Goal: Task Accomplishment & Management: Complete application form

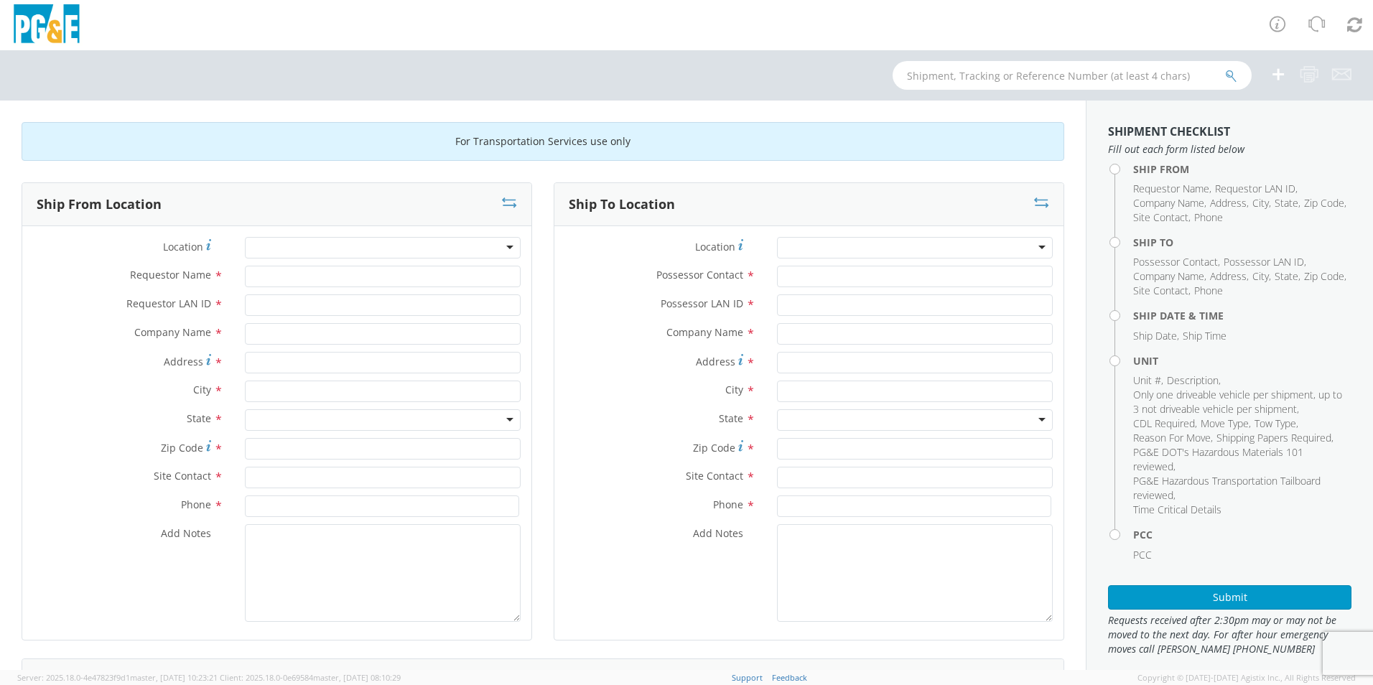
click at [496, 246] on div at bounding box center [383, 248] width 276 height 22
type input "col"
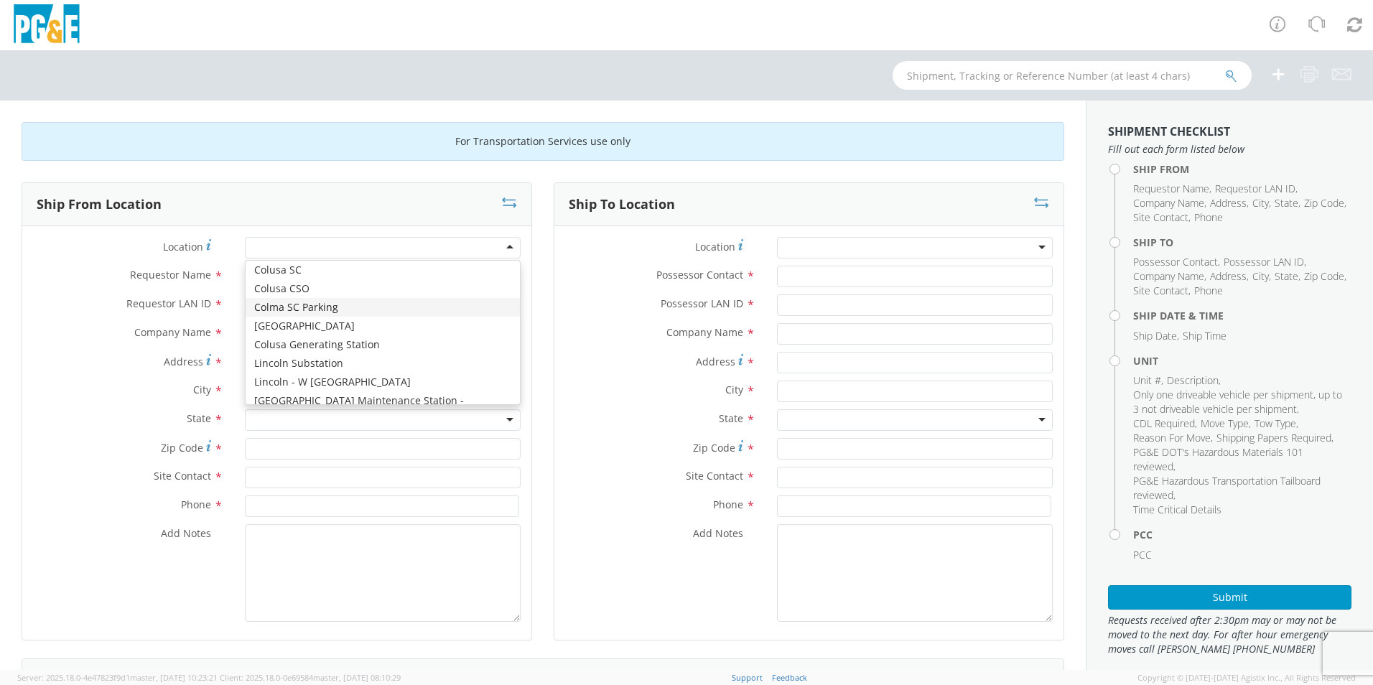
type input "PG&E"
type input "[STREET_ADDRESS]"
type input "Daly CIty"
type input "94015"
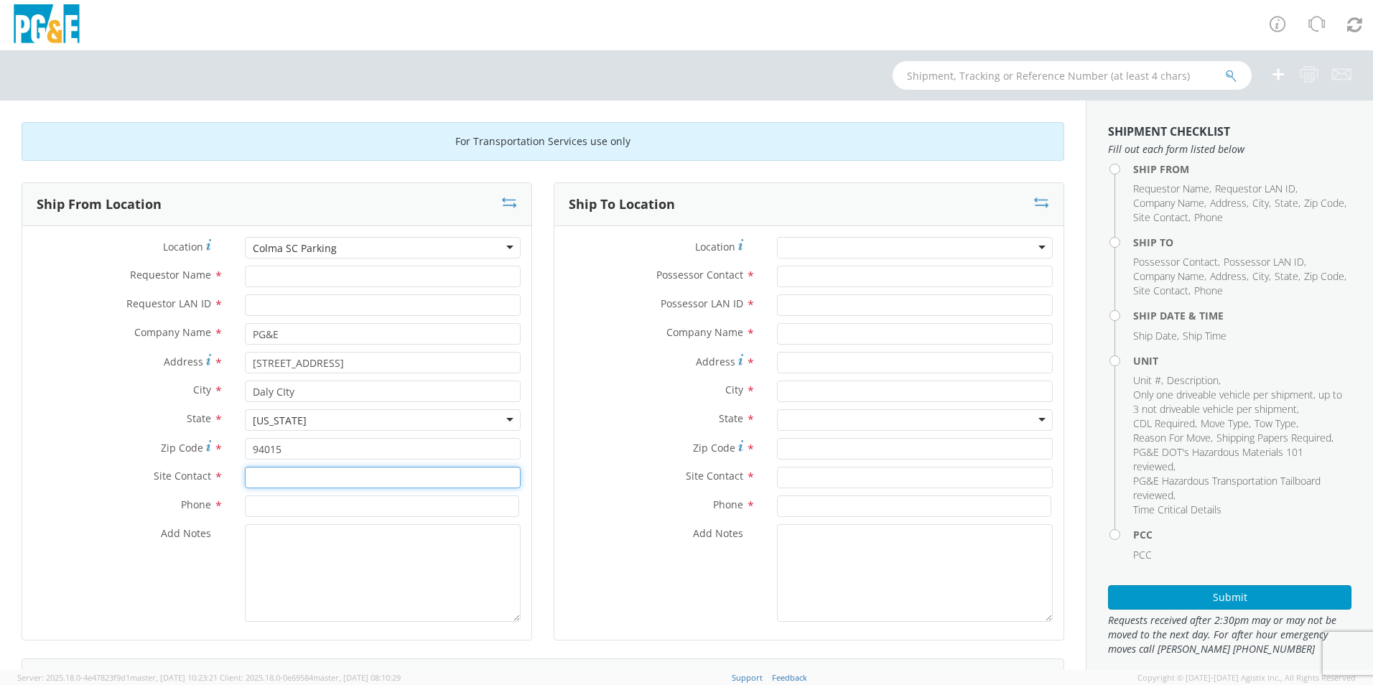
click at [282, 426] on input "text" at bounding box center [383, 478] width 276 height 22
type input "[PERSON_NAME] or [PERSON_NAME]"
click at [256, 426] on input at bounding box center [382, 507] width 274 height 22
type input "[PHONE_NUMBER], [PHONE_NUMBER]"
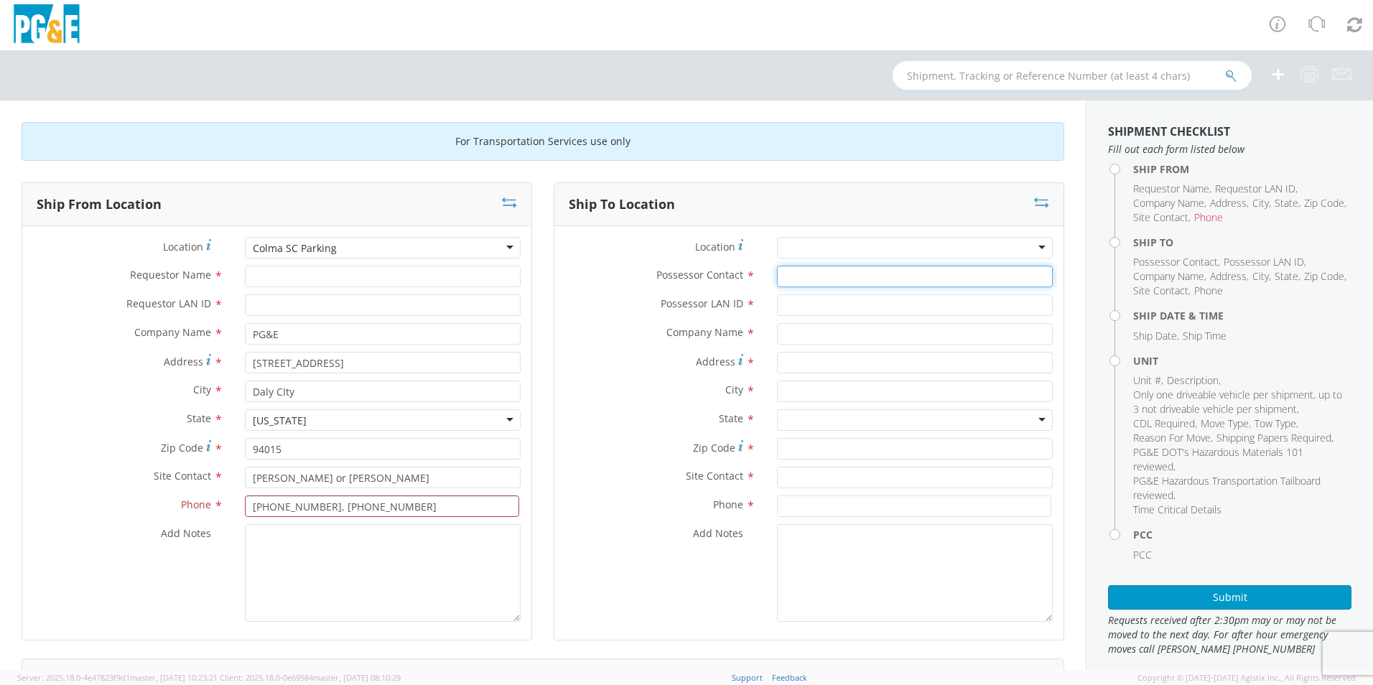
click at [781, 280] on input "Possessor Contact *" at bounding box center [915, 277] width 276 height 22
paste input "[PERSON_NAME]"
type input "[PERSON_NAME]"
click at [790, 311] on input "Possessor LAN ID *" at bounding box center [915, 305] width 276 height 22
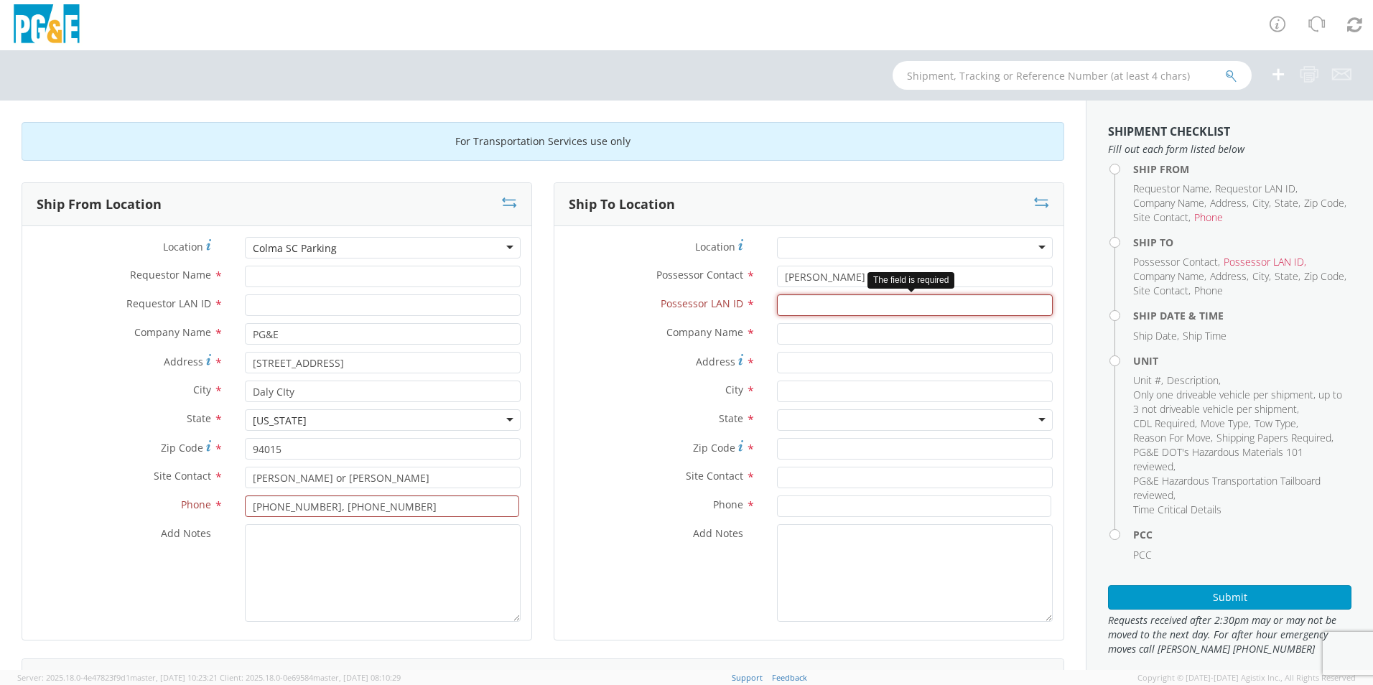
paste input "[PHONE_NUMBER]"
type input "[PHONE_NUMBER]"
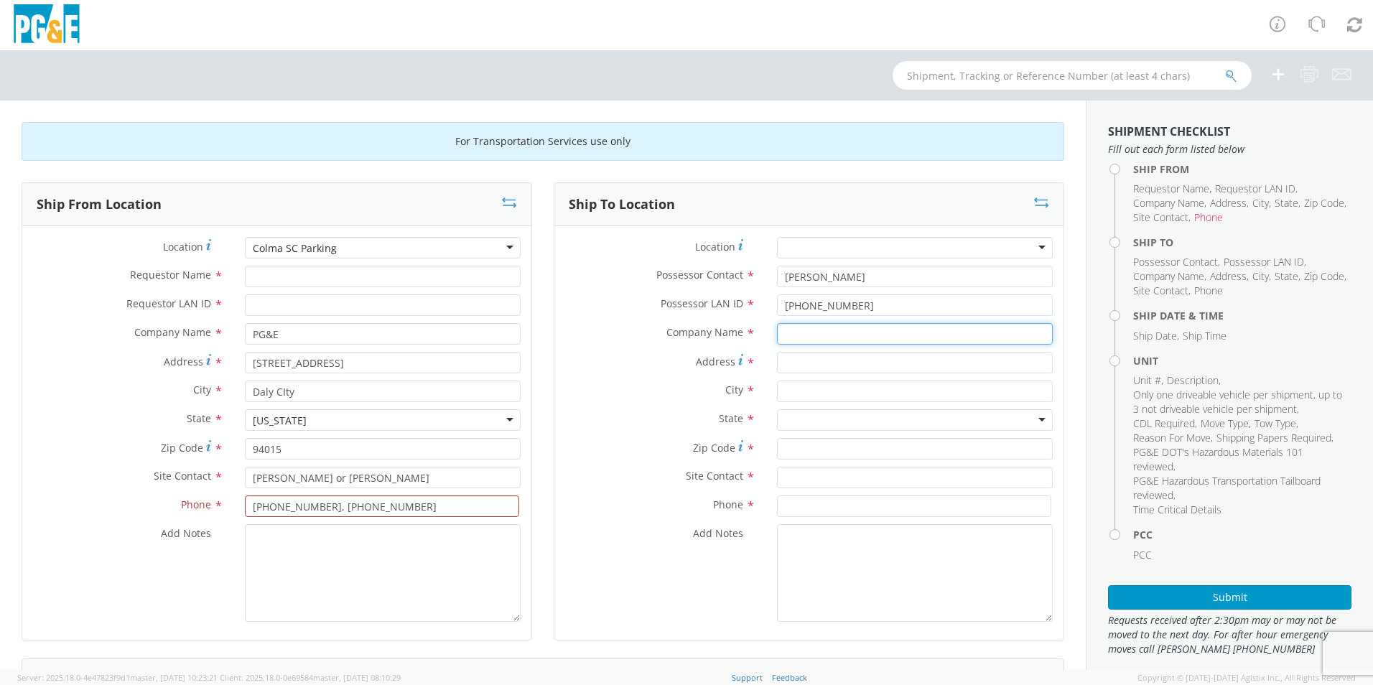
click at [784, 333] on input "text" at bounding box center [915, 334] width 276 height 22
click at [780, 392] on input "text" at bounding box center [915, 392] width 276 height 22
paste input "Woodland"
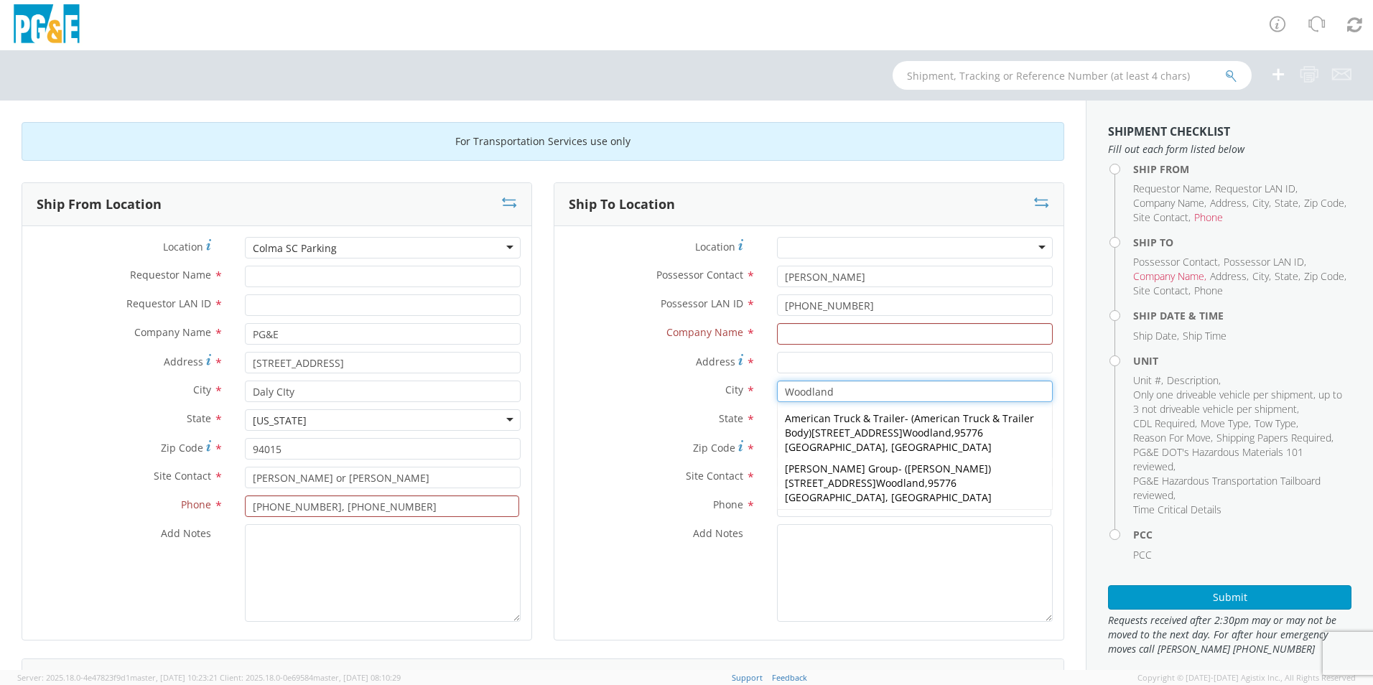
type input "Woodland"
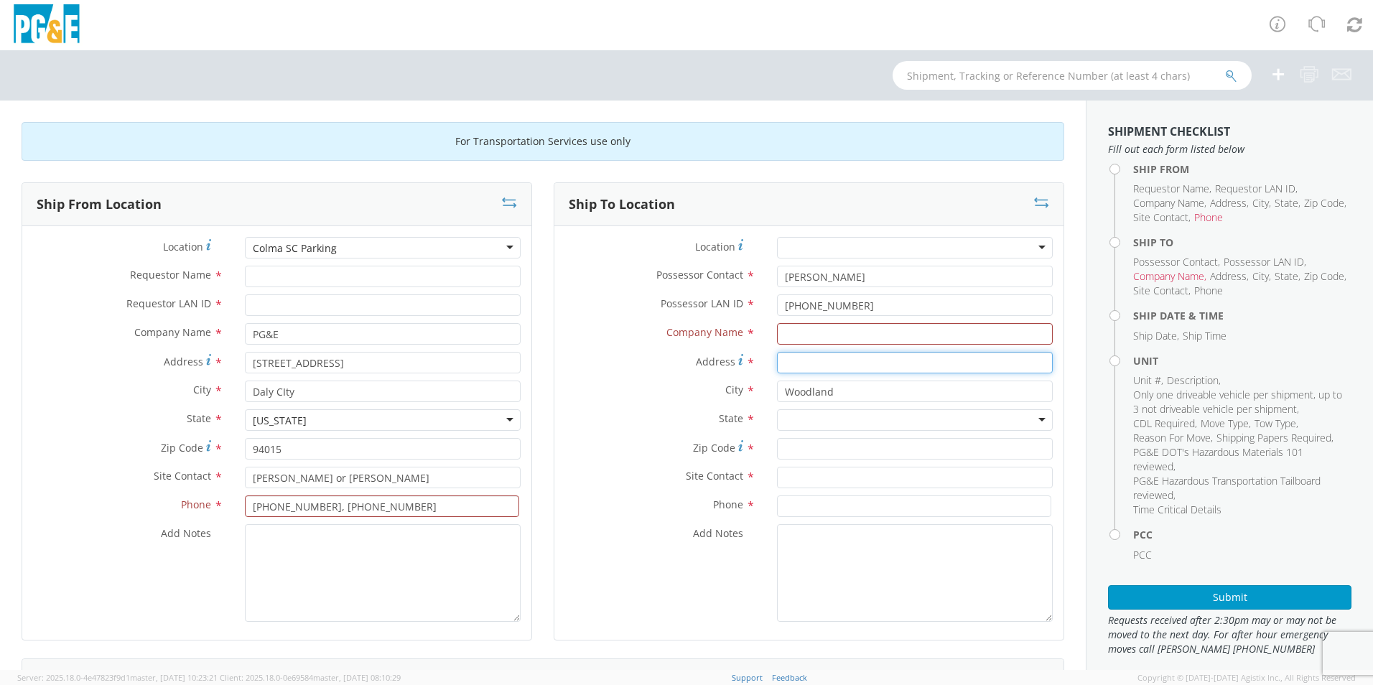
click at [788, 362] on input "Address *" at bounding box center [915, 363] width 276 height 22
paste input "[STREET_ADDRESS]"
type input "[STREET_ADDRESS]"
click at [793, 420] on div at bounding box center [915, 420] width 276 height 22
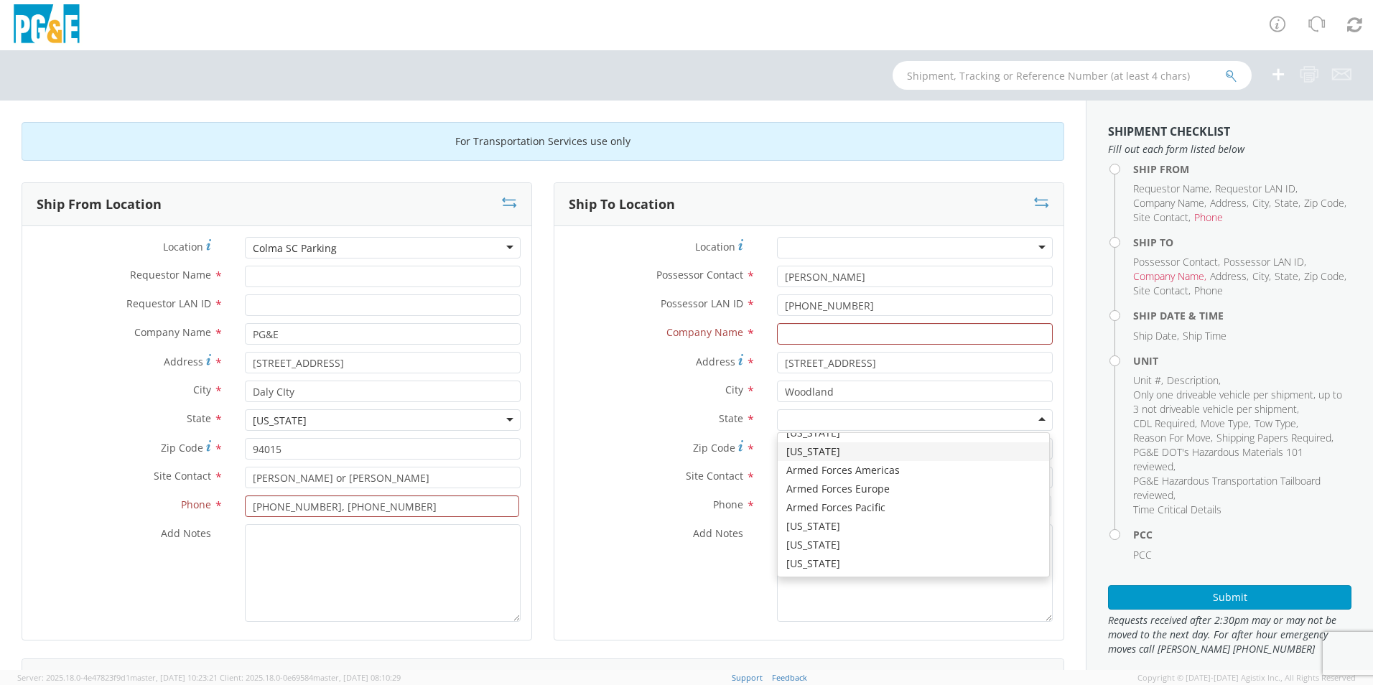
scroll to position [72, 0]
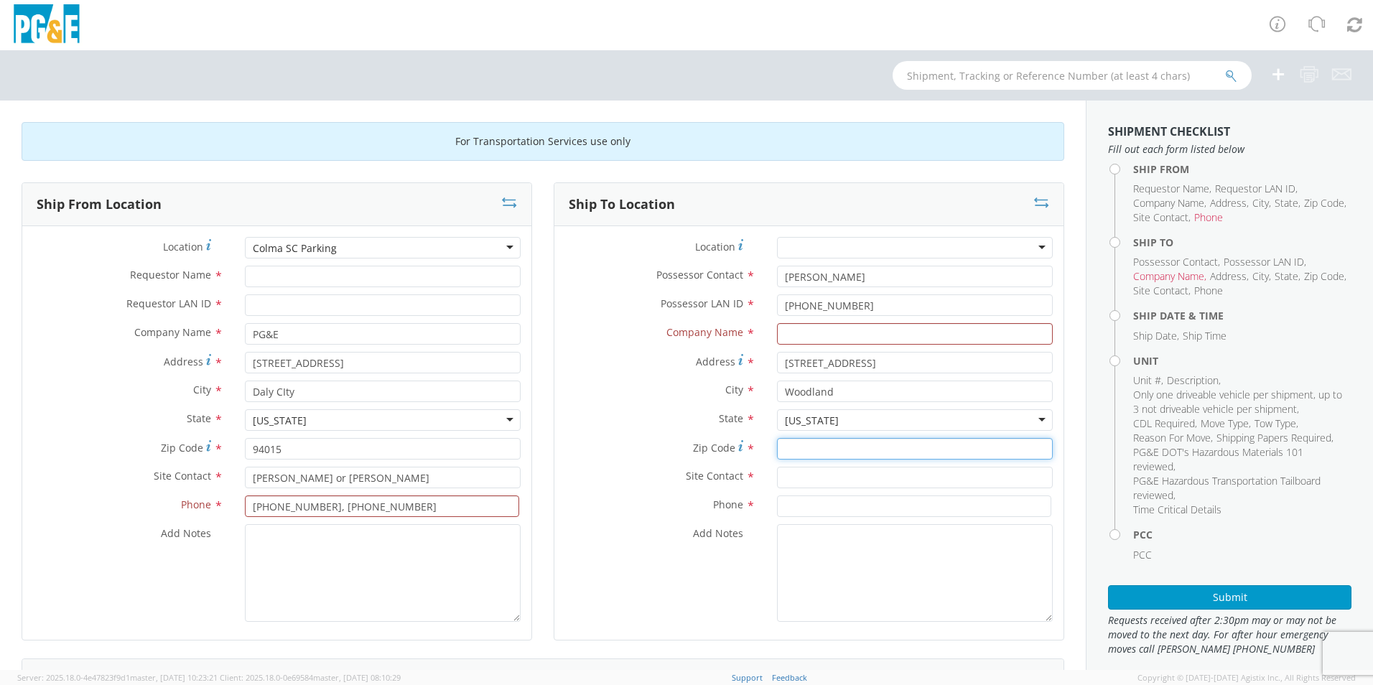
click at [799, 426] on input "Zip Code *" at bounding box center [915, 449] width 276 height 22
paste input "95776"
type input "95776"
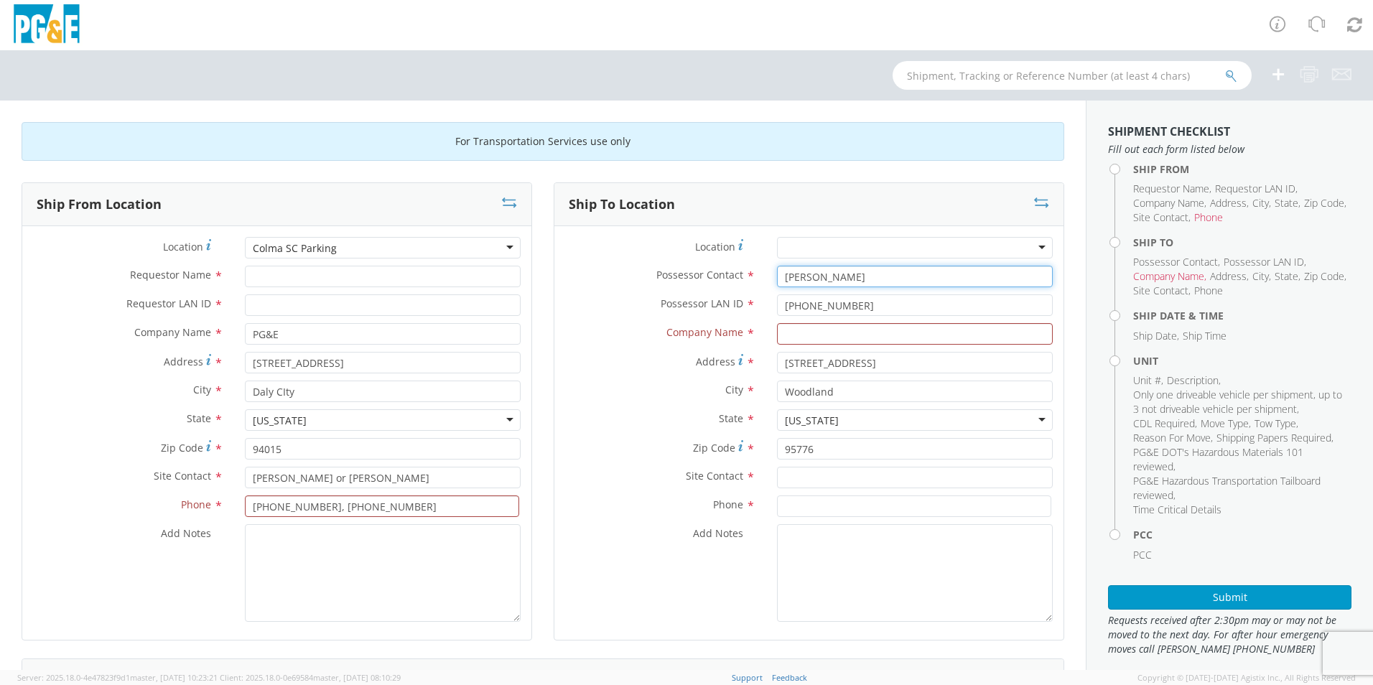
drag, startPoint x: 868, startPoint y: 284, endPoint x: 774, endPoint y: 282, distance: 93.4
click at [777, 282] on input "[PERSON_NAME]" at bounding box center [915, 277] width 276 height 22
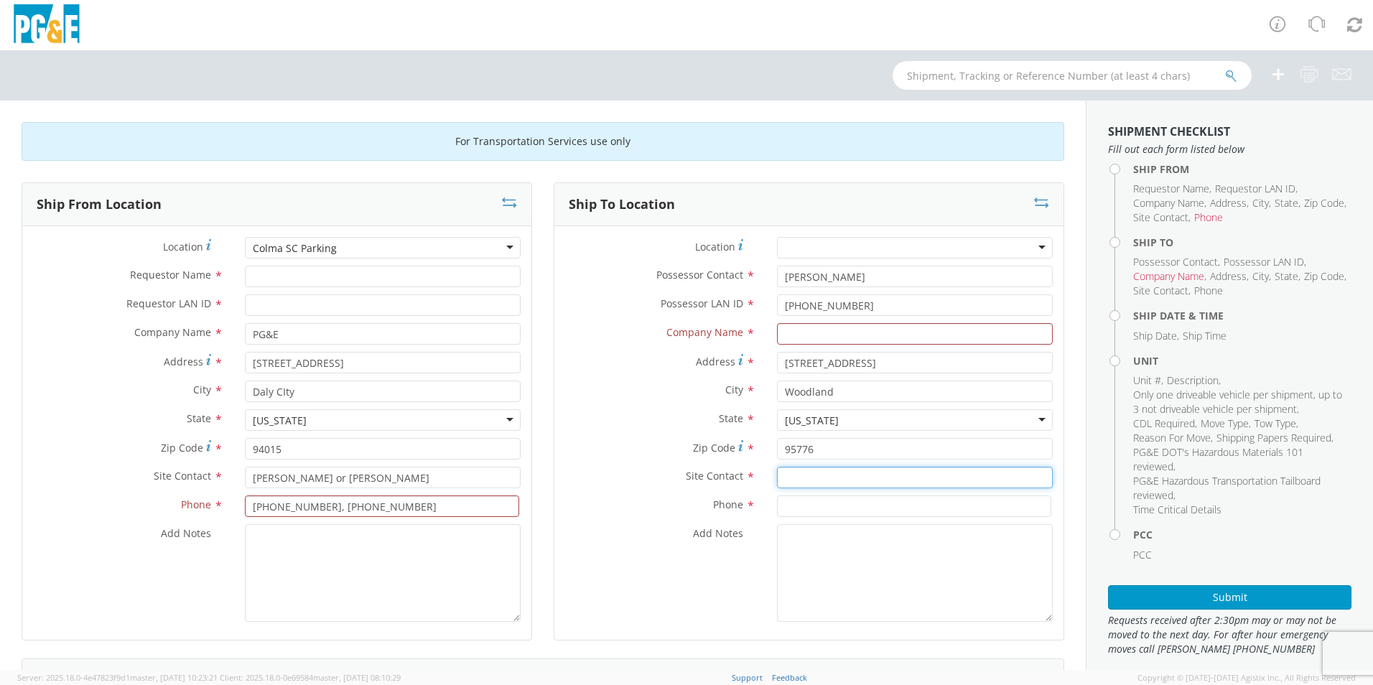
click at [781, 426] on input "text" at bounding box center [915, 478] width 276 height 22
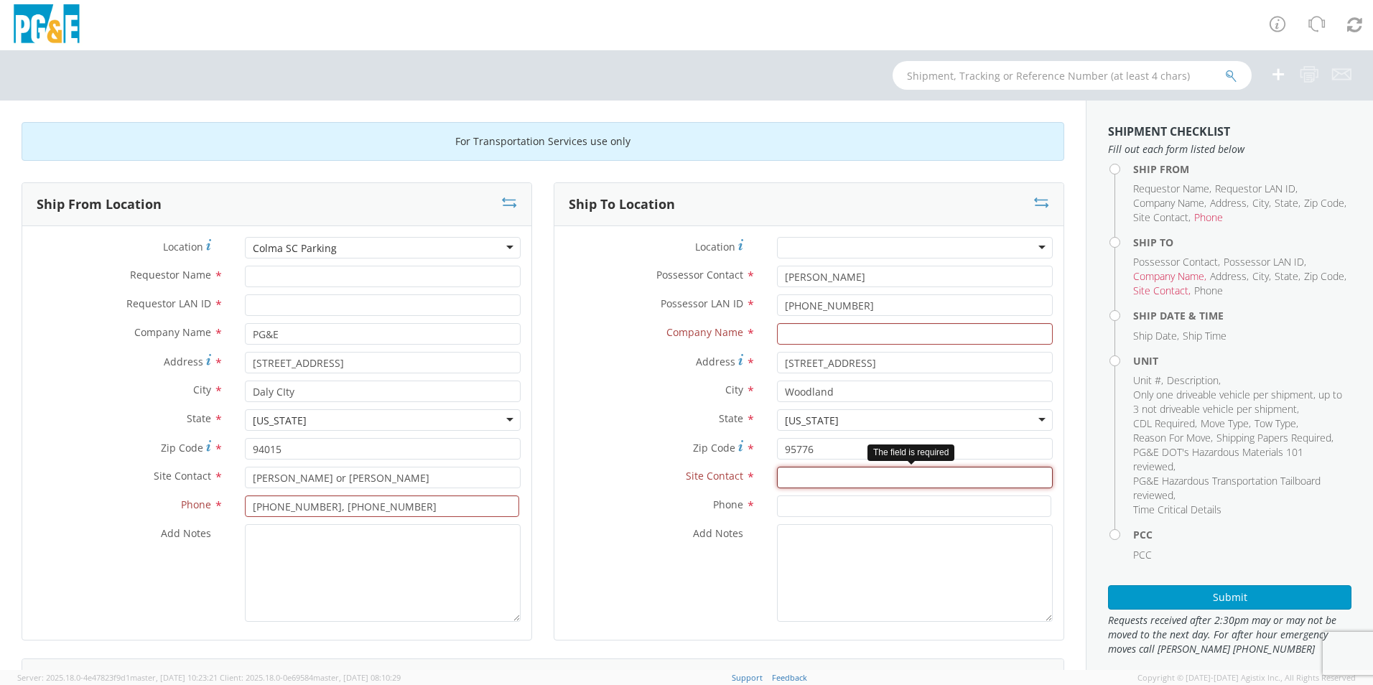
paste input "[PERSON_NAME]"
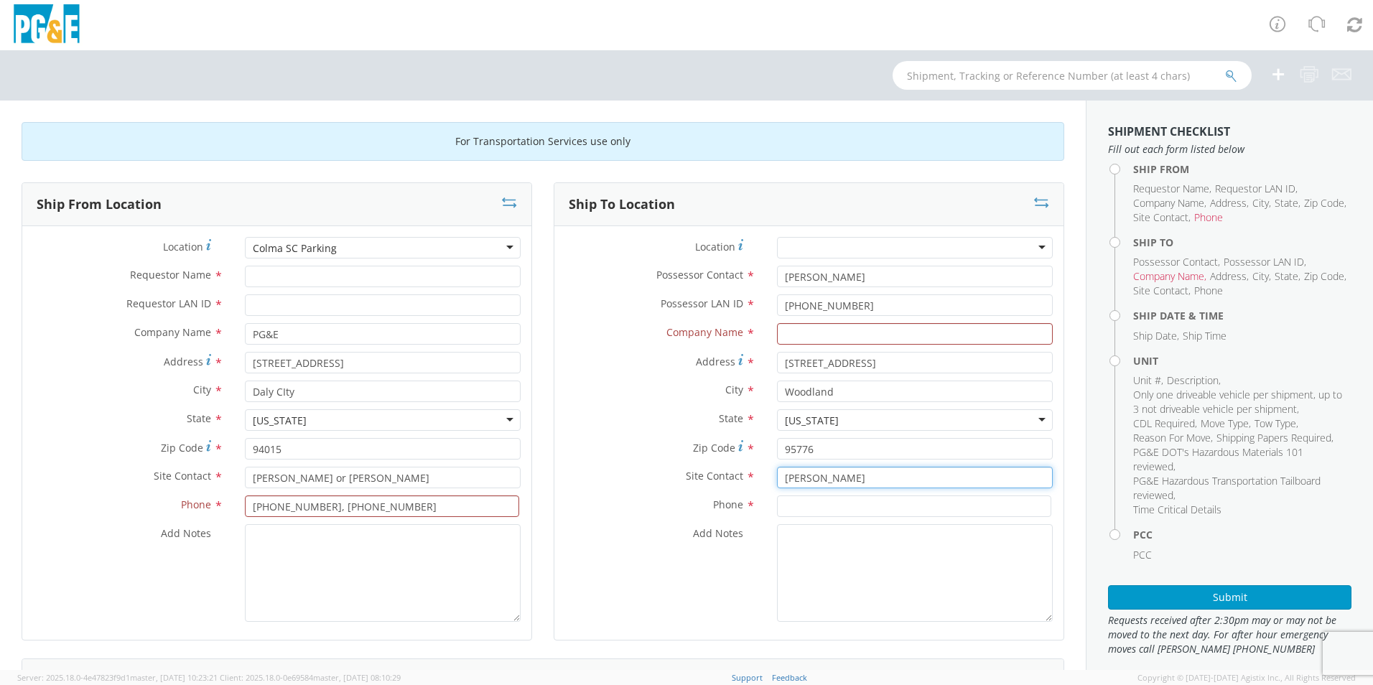
type input "[PERSON_NAME]"
click at [800, 426] on input at bounding box center [914, 507] width 274 height 22
paste input "[PHONE_NUMBER]"
type input "[PHONE_NUMBER]"
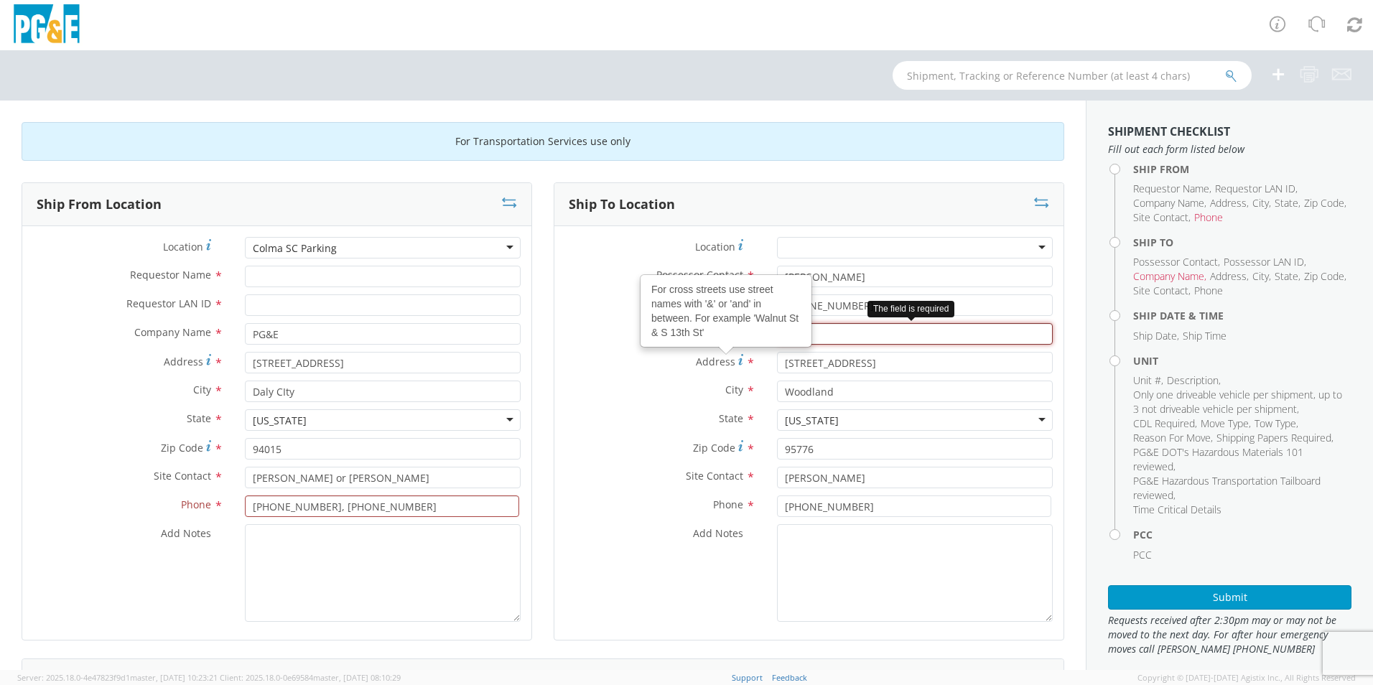
click at [817, 334] on input "text" at bounding box center [915, 334] width 276 height 22
paste input "[PERSON_NAME] Custom Paint Shop"
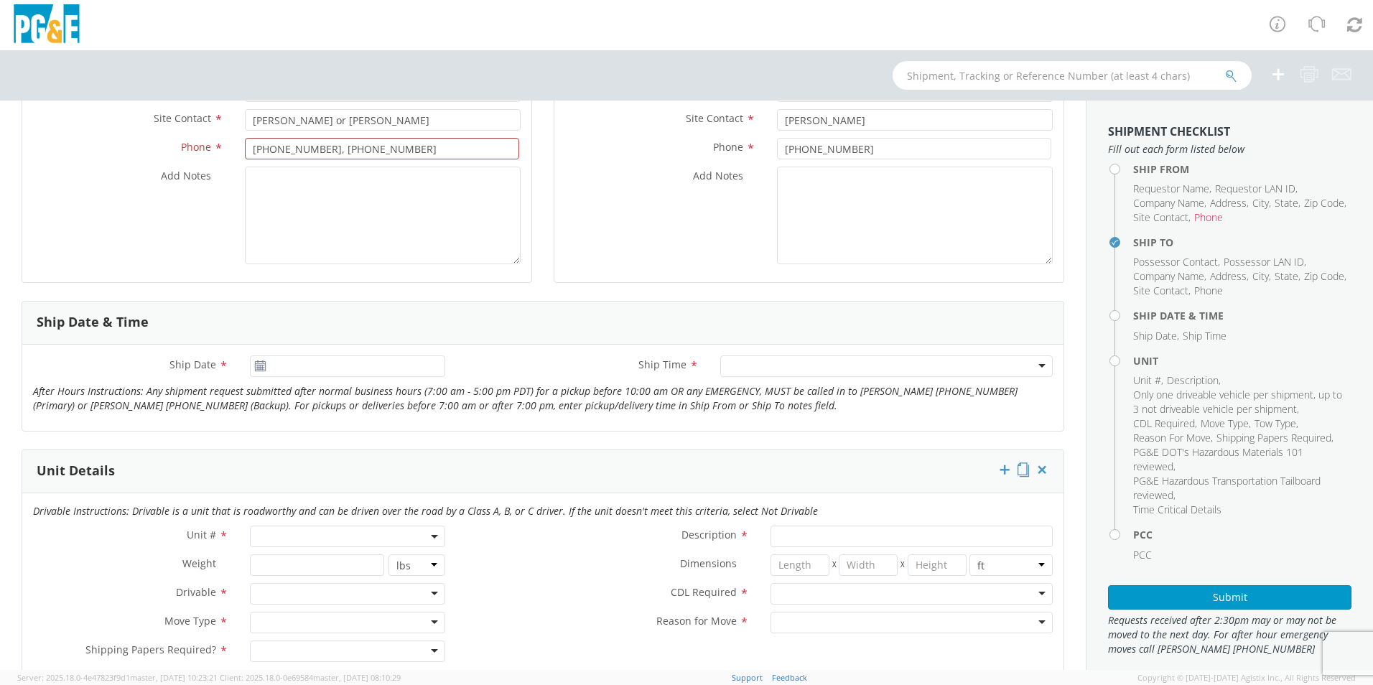
scroll to position [359, 0]
type input "[PERSON_NAME] Custom Paint Shop"
click at [256, 368] on use at bounding box center [260, 364] width 10 height 10
click at [259, 361] on icon at bounding box center [260, 364] width 12 height 11
type input "[DATE]"
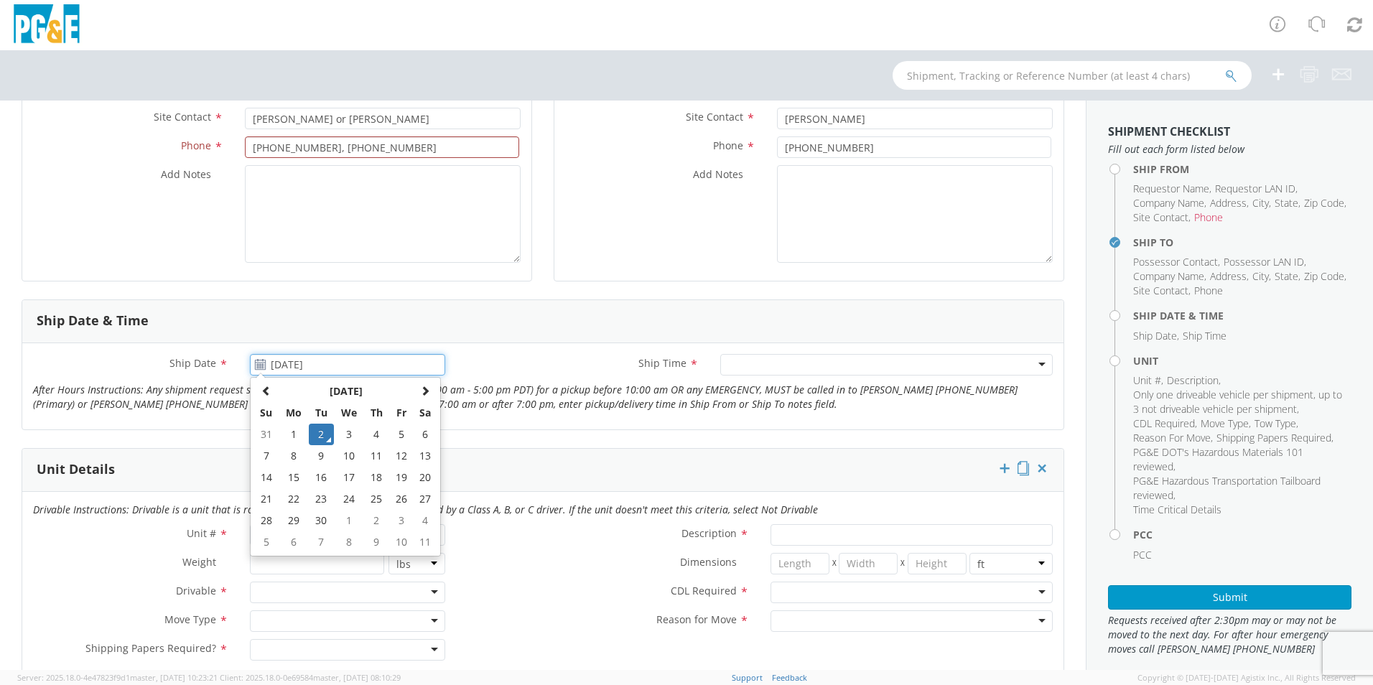
click at [290, 363] on input "[DATE]" at bounding box center [347, 365] width 195 height 22
click at [315, 426] on td "2" at bounding box center [321, 435] width 25 height 22
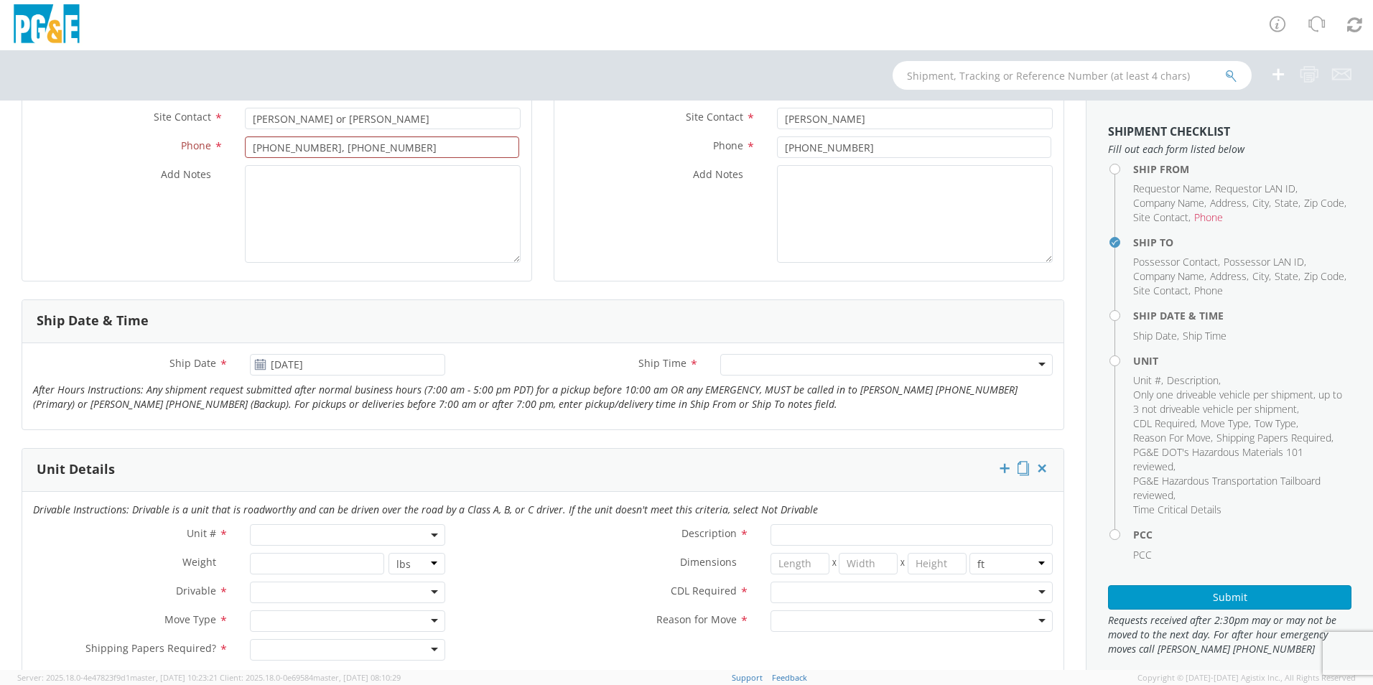
click at [913, 368] on div at bounding box center [886, 365] width 333 height 22
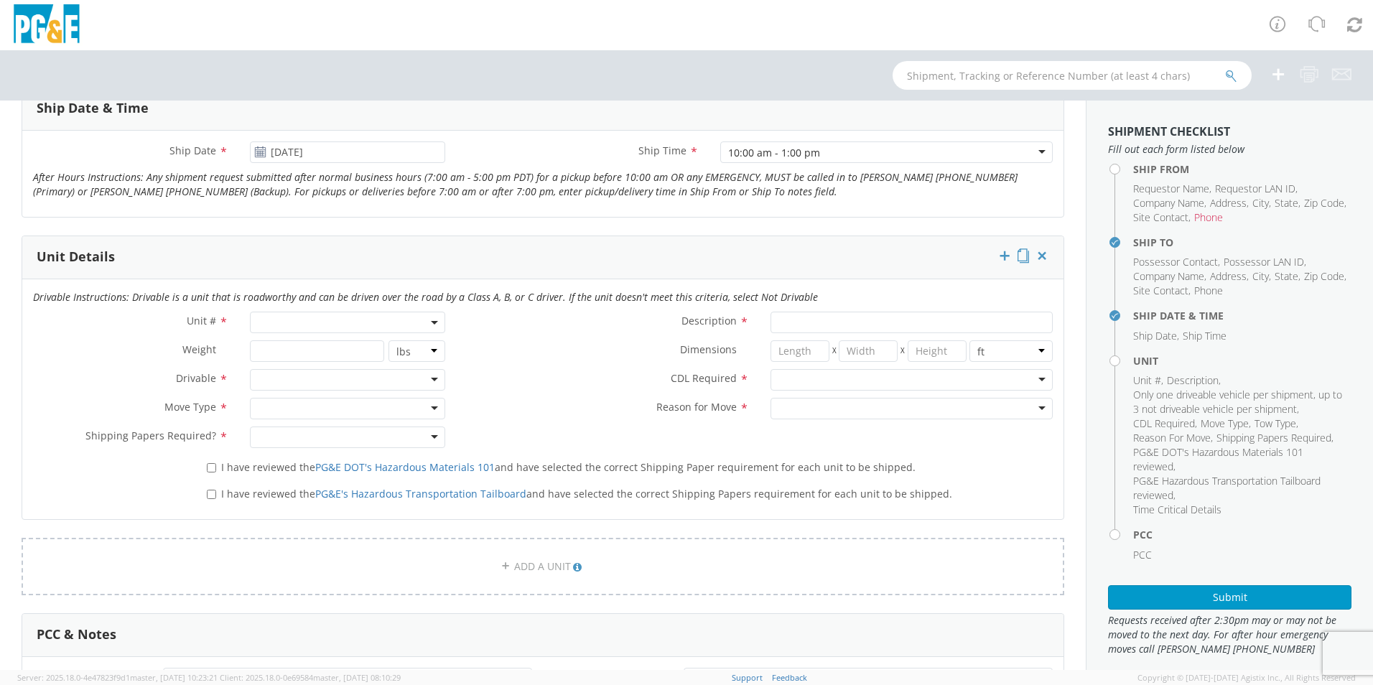
scroll to position [575, 0]
click at [350, 325] on span at bounding box center [347, 320] width 195 height 22
click at [318, 353] on input "search" at bounding box center [347, 344] width 186 height 22
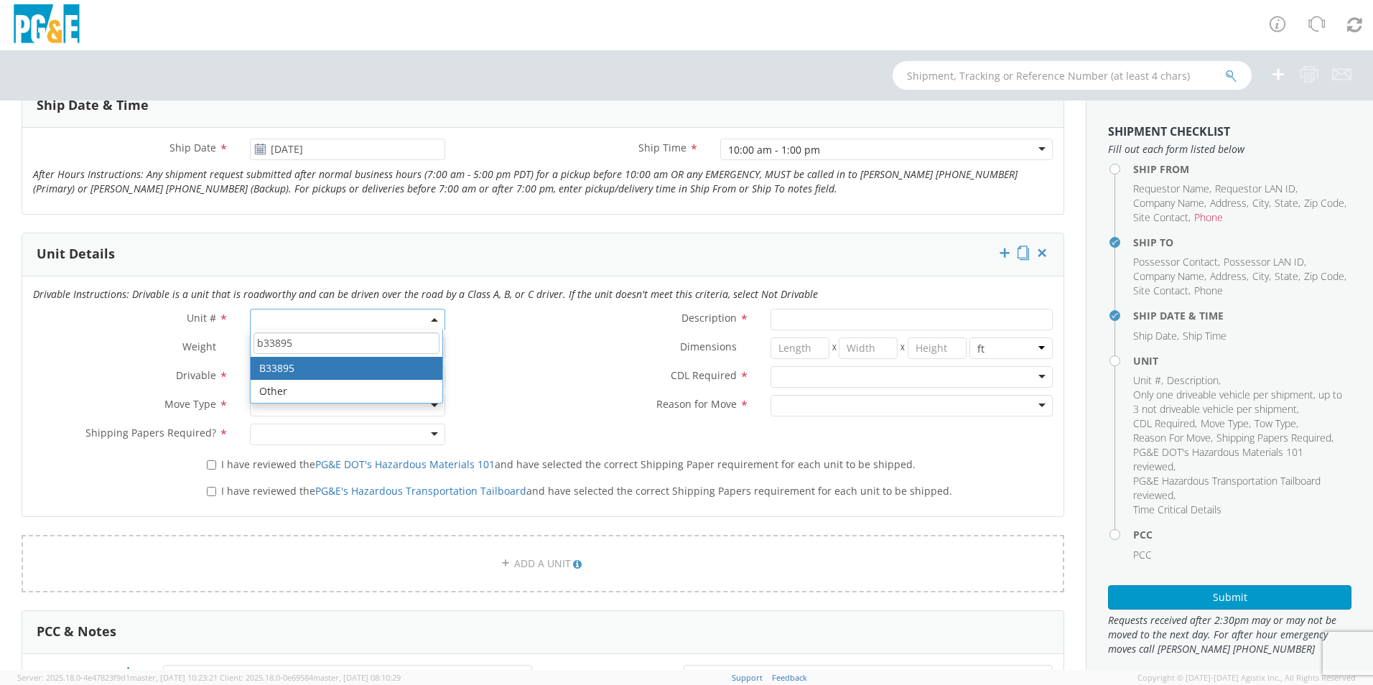
type input "b33895"
type input "TRUCK; TROUBLE W/AERIAL 4X4"
type input "19500"
select select "B33895"
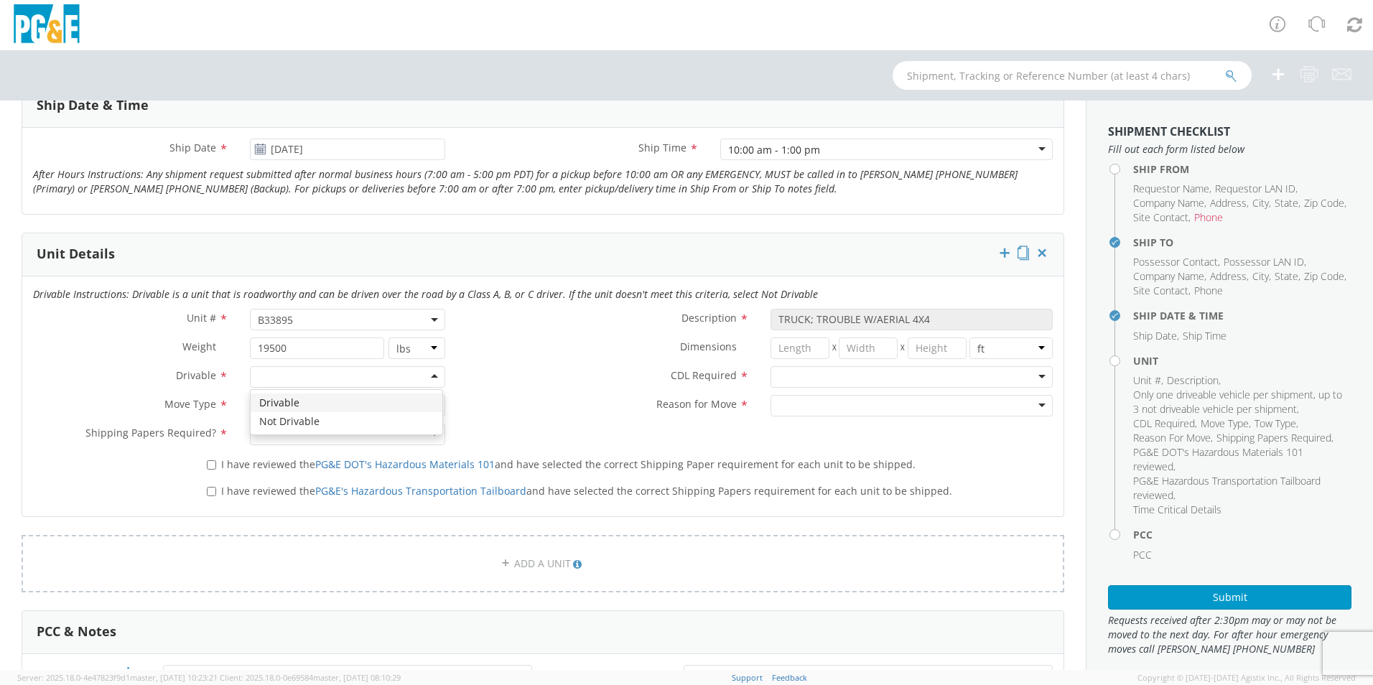
click at [428, 371] on div at bounding box center [347, 377] width 195 height 22
click at [328, 399] on div at bounding box center [347, 406] width 195 height 22
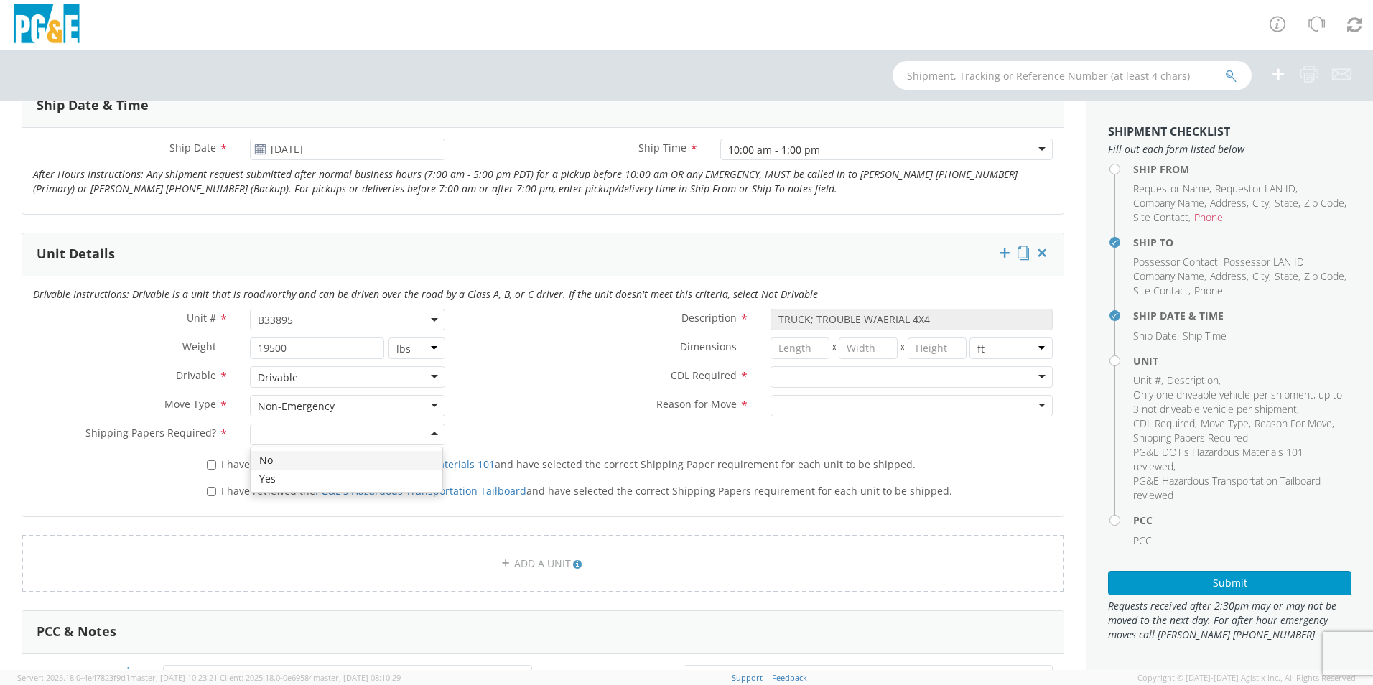
click at [258, 426] on input "select-one" at bounding box center [259, 435] width 3 height 14
click at [210, 426] on label "I have reviewed the PG&E DOT's Hazardous Materials 101 and have selected the co…" at bounding box center [563, 463] width 712 height 17
click at [210, 426] on input "I have reviewed the PG&E DOT's Hazardous Materials 101 and have selected the co…" at bounding box center [211, 464] width 9 height 9
checkbox input "true"
click at [214, 426] on input "I have reviewed the PG&E's Hazardous Transportation Tailboard and have selected…" at bounding box center [211, 491] width 9 height 9
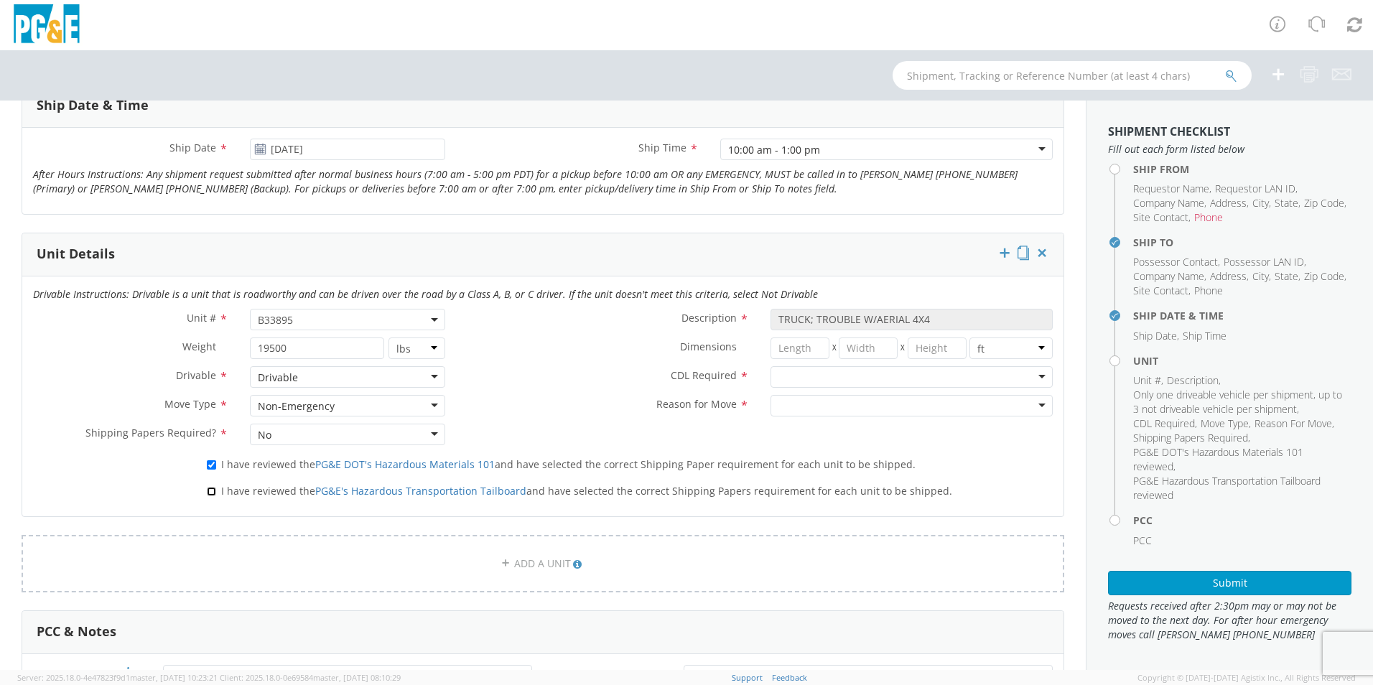
checkbox input "true"
click at [790, 385] on div at bounding box center [912, 377] width 282 height 22
click at [781, 409] on div at bounding box center [912, 406] width 282 height 22
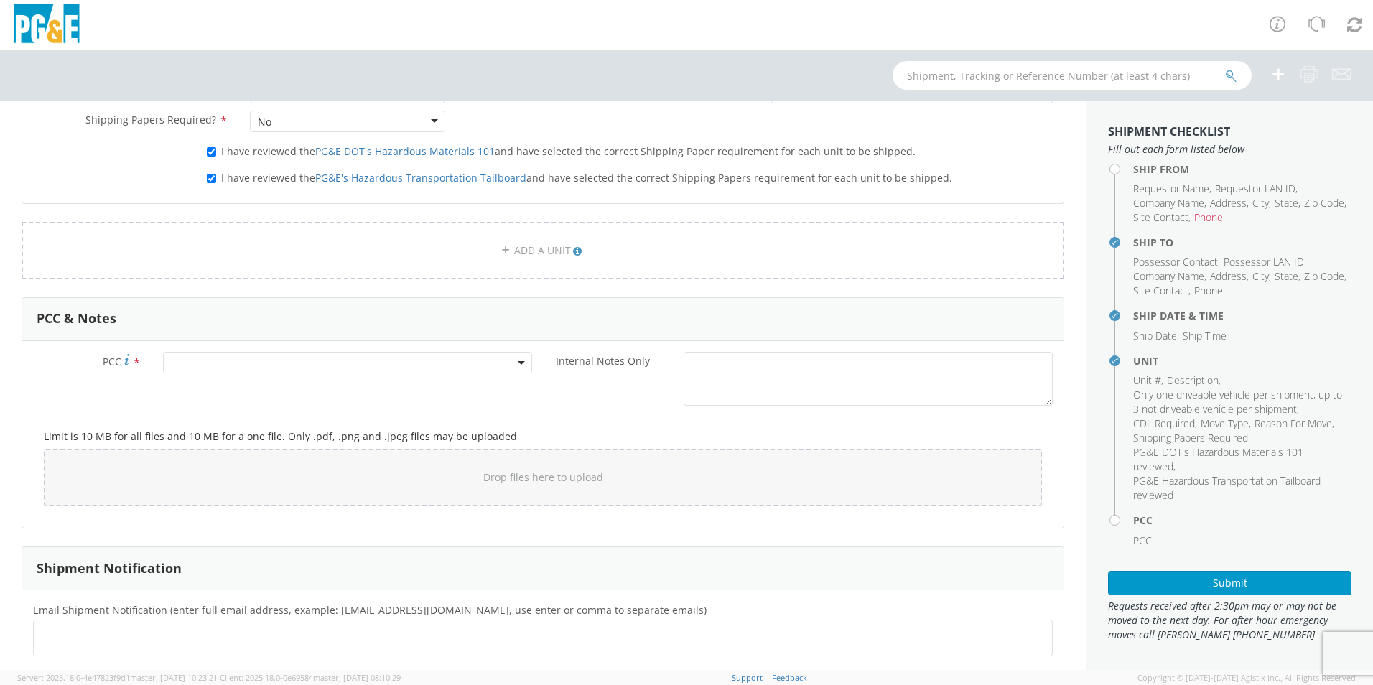
scroll to position [934, 0]
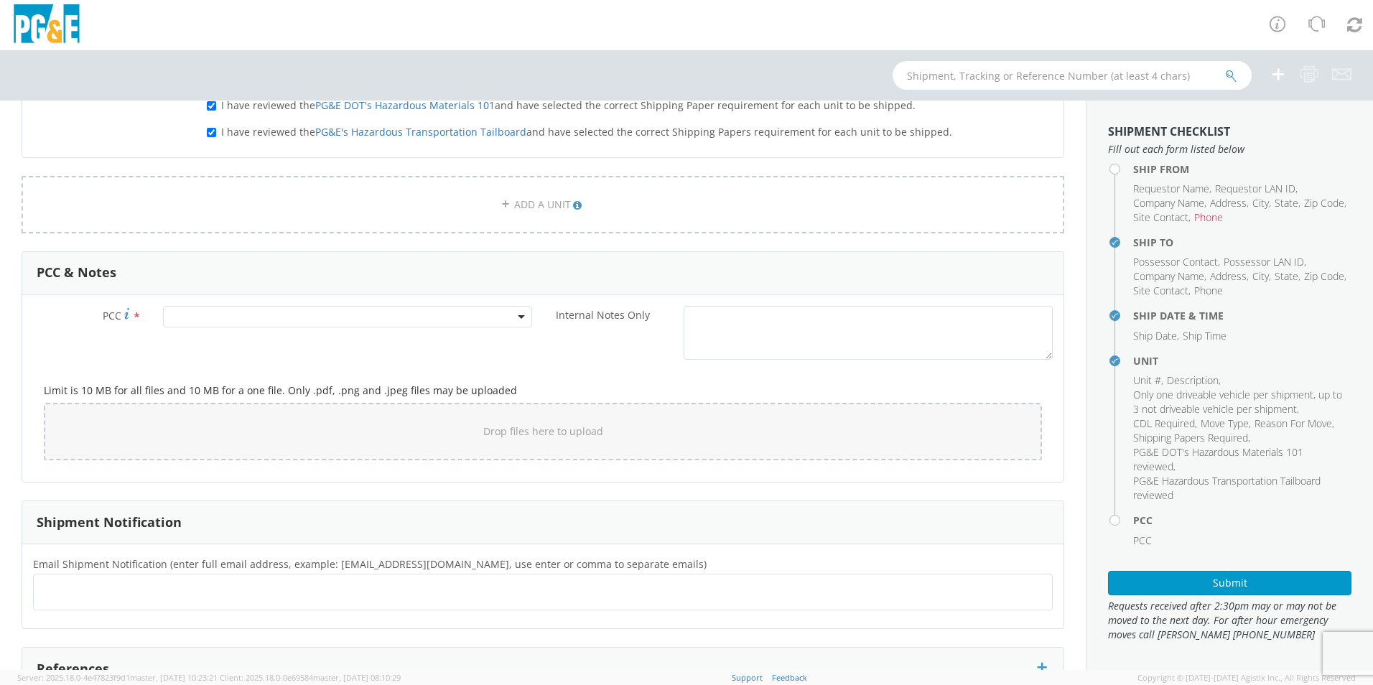
click at [202, 308] on span at bounding box center [347, 317] width 369 height 22
click at [187, 343] on input "number" at bounding box center [346, 341] width 358 height 22
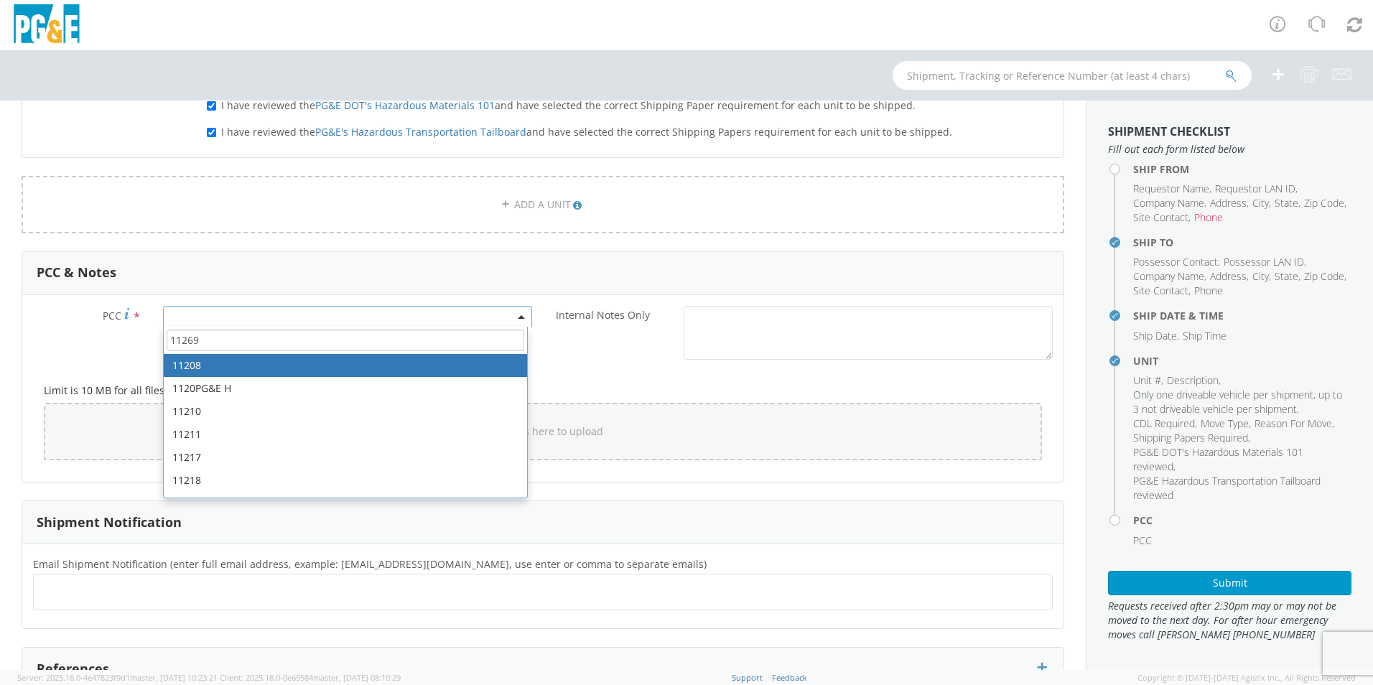
type input "11269"
click at [56, 334] on div "PCC * 11208 1120PG&E H 11210 11211 11217 11218 11219 11221 11224 11227 11228 11…" at bounding box center [282, 320] width 521 height 29
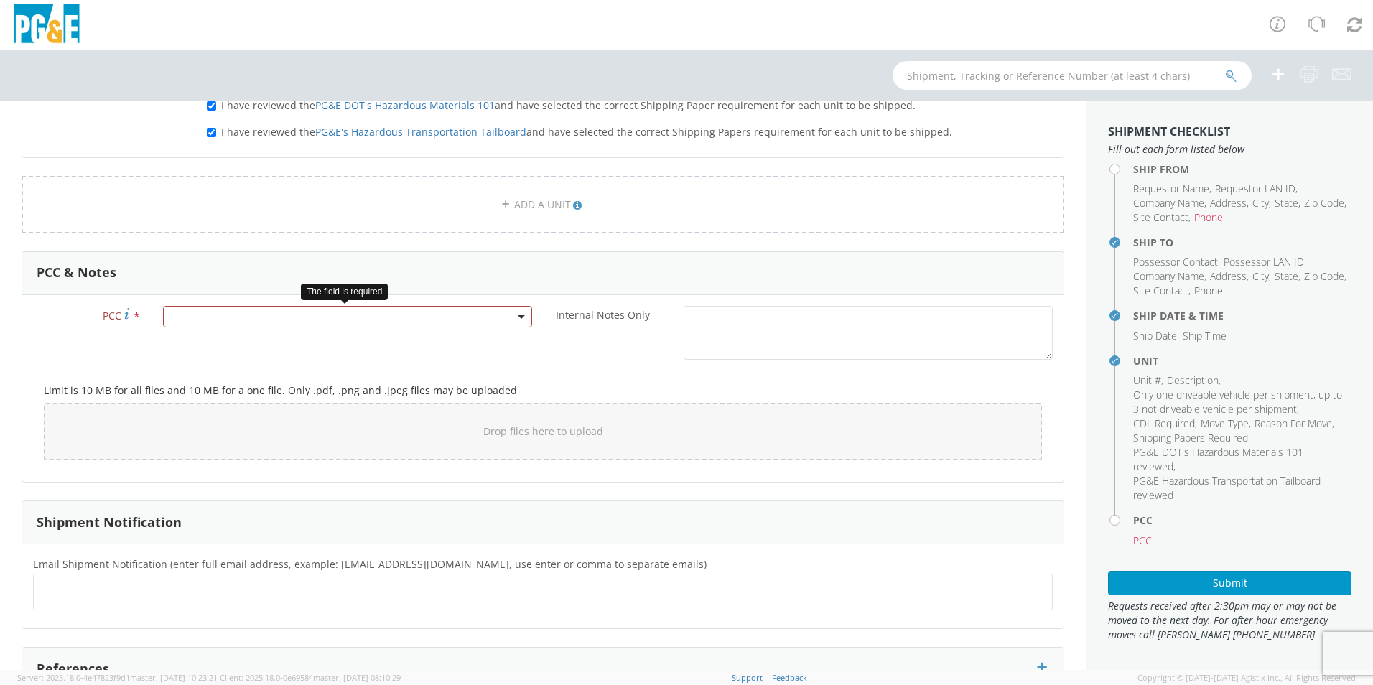
click at [207, 317] on span at bounding box center [347, 317] width 369 height 22
click at [213, 333] on input "number" at bounding box center [346, 341] width 358 height 22
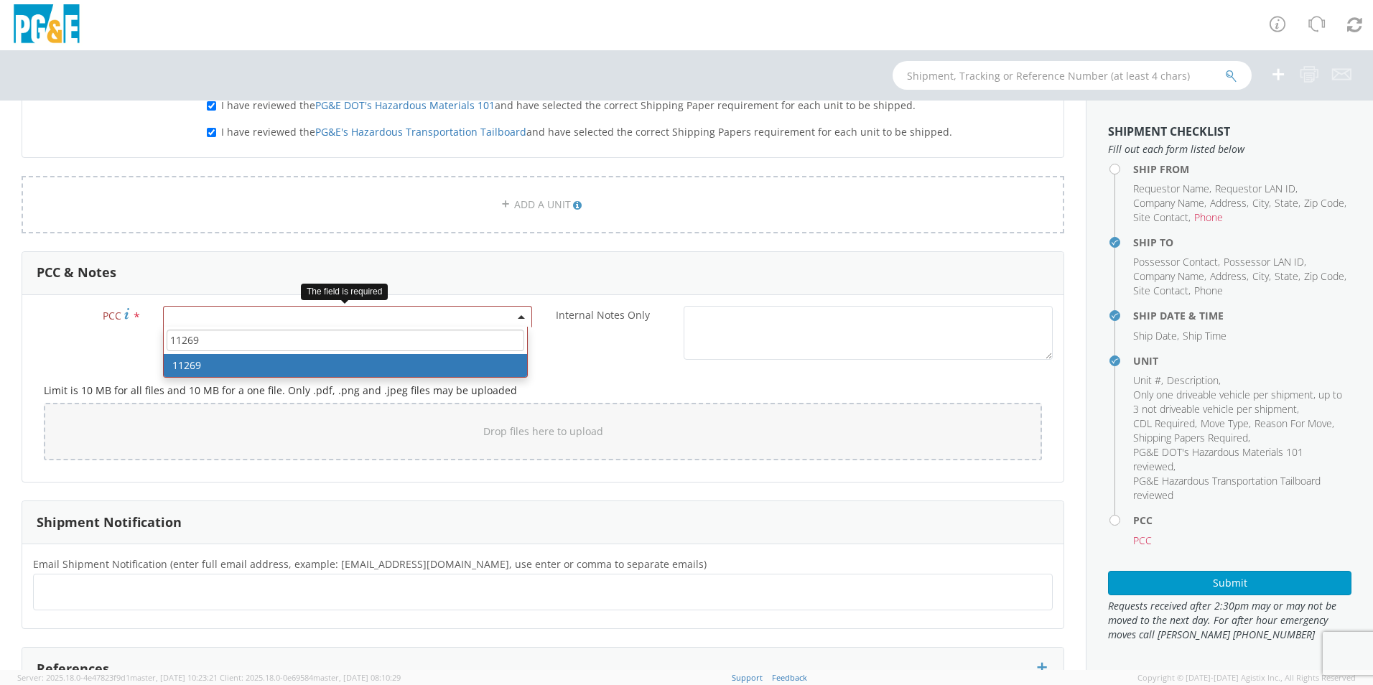
type input "11269"
select select "11269"
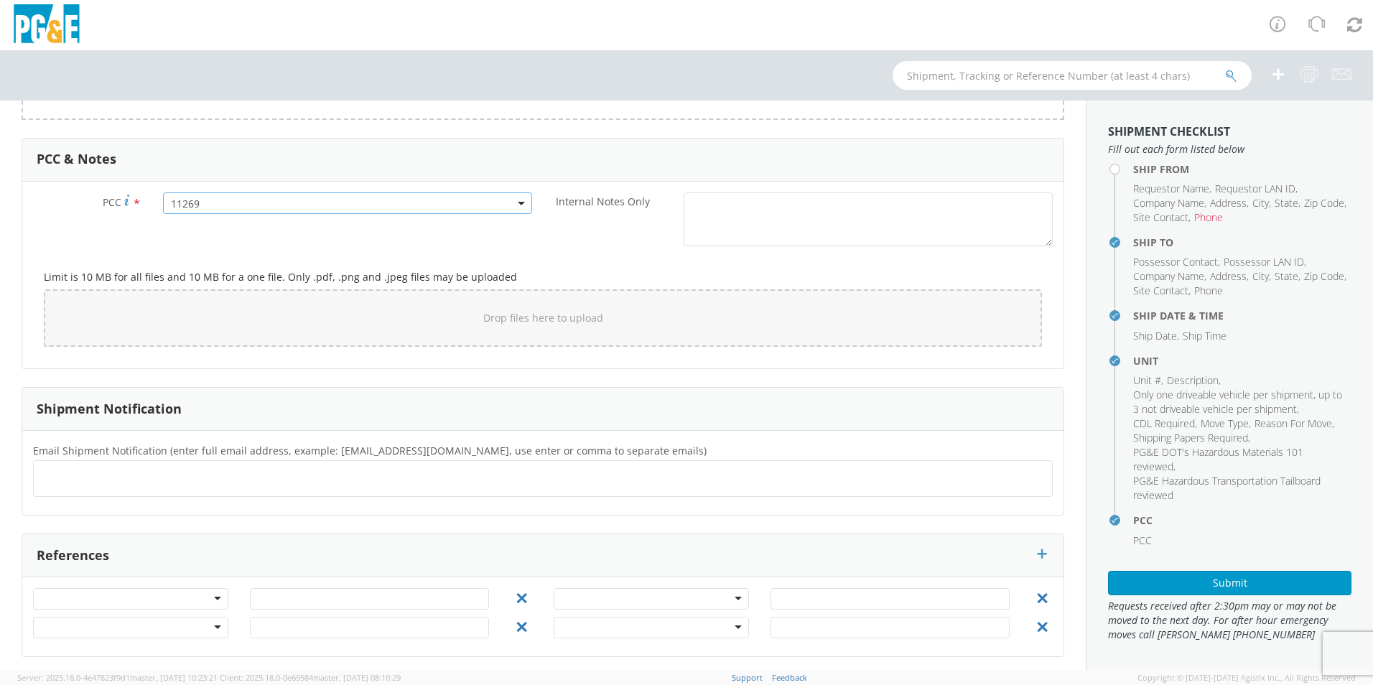
scroll to position [1052, 0]
click at [63, 426] on ul at bounding box center [543, 474] width 1007 height 24
click at [90, 426] on div at bounding box center [543, 473] width 1020 height 37
type input "[EMAIL_ADDRESS][DOMAIN_NAME]"
click at [173, 426] on ul "[EMAIL_ADDRESS][DOMAIN_NAME] ×" at bounding box center [543, 474] width 1007 height 24
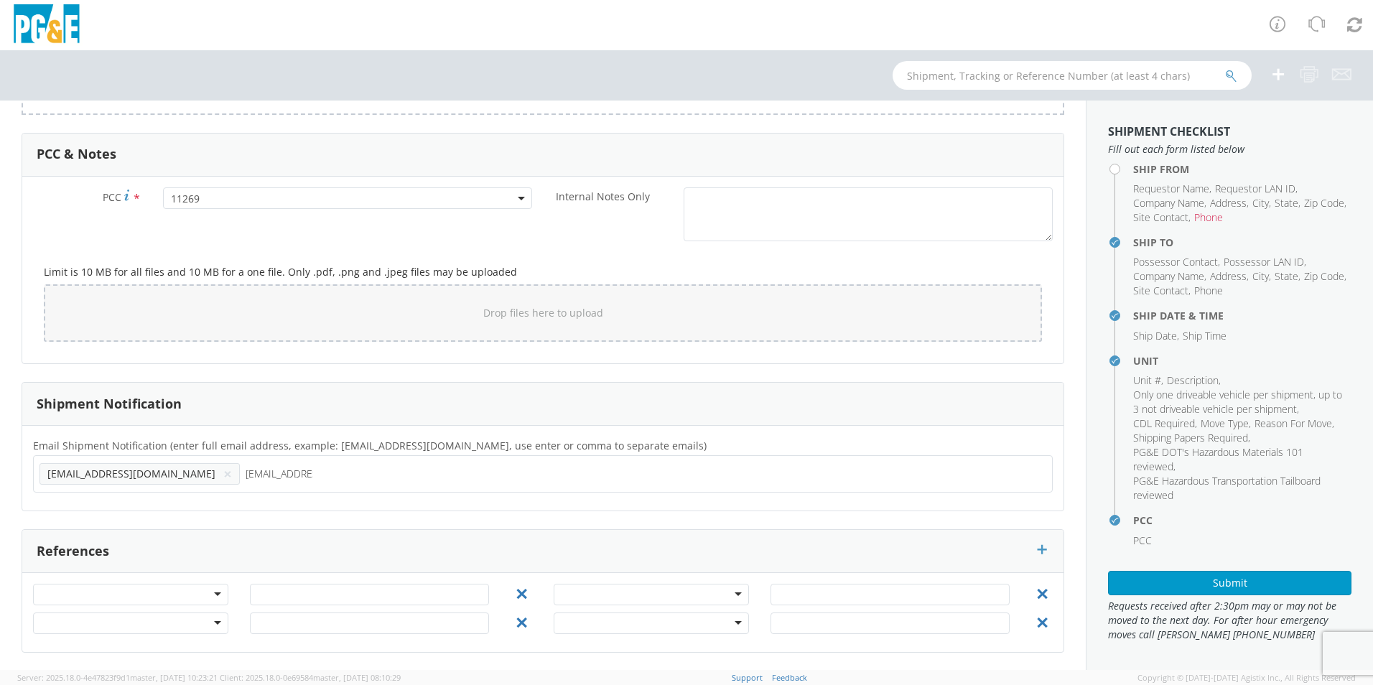
type input "[EMAIL_ADDRESS][DOMAIN_NAME]"
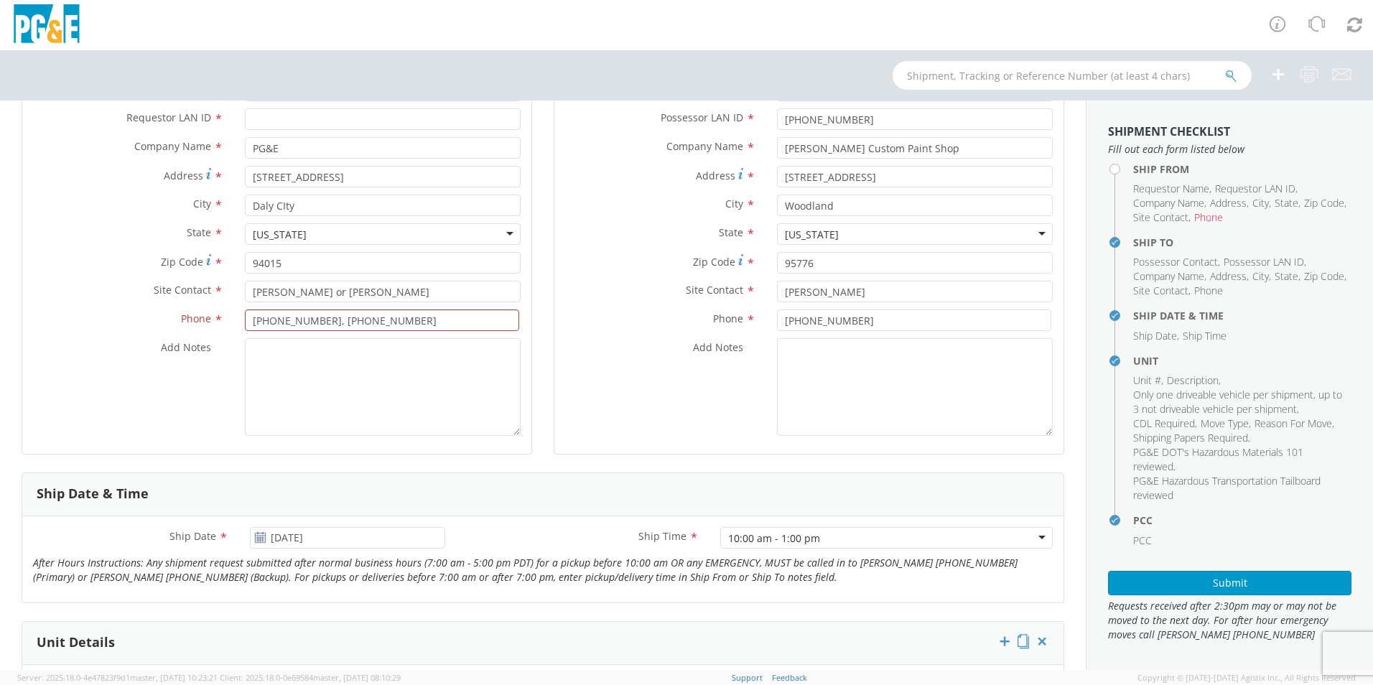
scroll to position [215, 0]
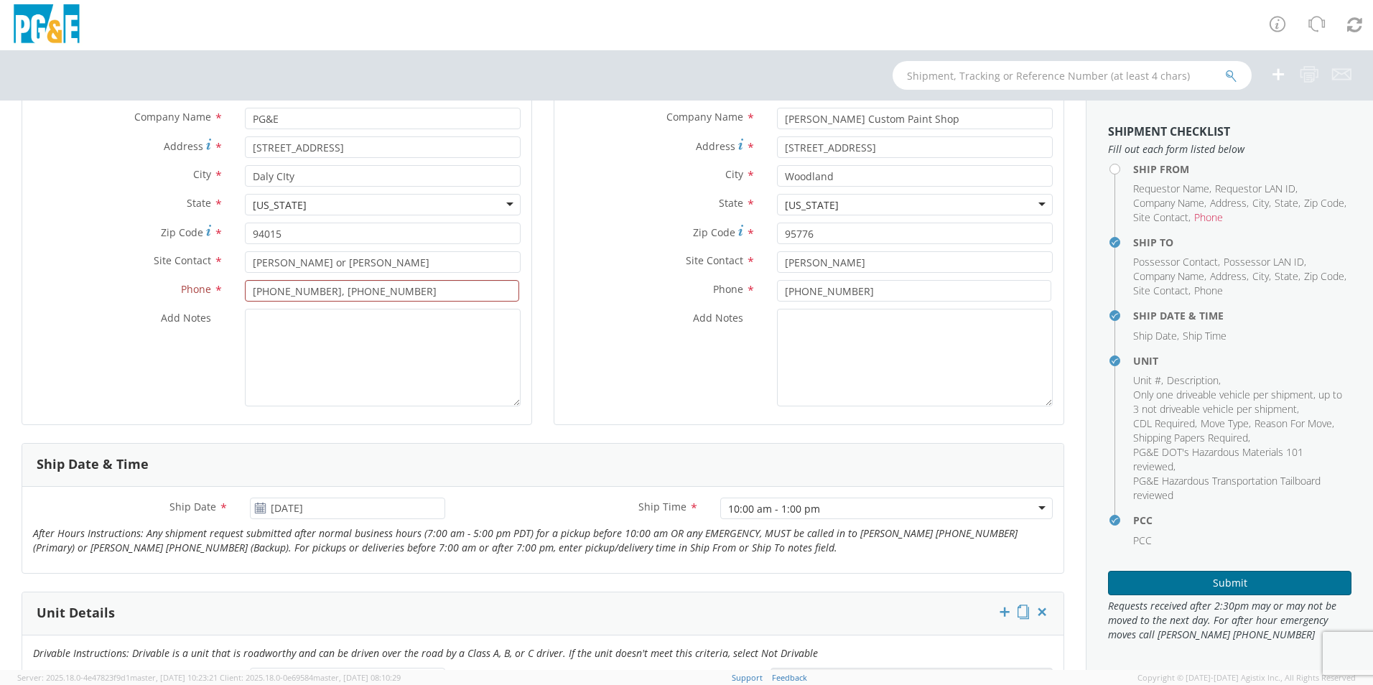
click at [913, 426] on button "Submit" at bounding box center [1229, 583] width 243 height 24
drag, startPoint x: 396, startPoint y: 291, endPoint x: 319, endPoint y: 291, distance: 76.9
click at [319, 291] on input "[PHONE_NUMBER], [PHONE_NUMBER]" at bounding box center [382, 291] width 274 height 22
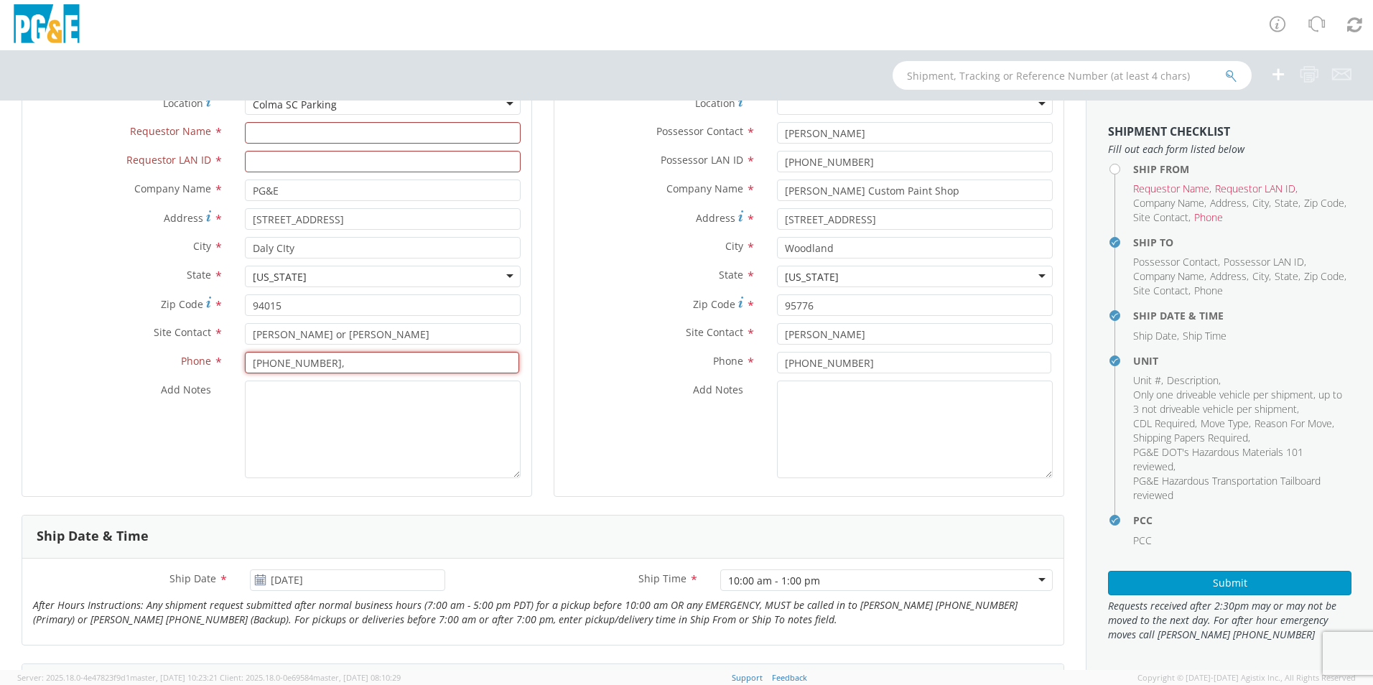
type input "[PHONE_NUMBER],"
drag, startPoint x: 349, startPoint y: 333, endPoint x: 290, endPoint y: 333, distance: 58.9
click at [290, 333] on input "[PERSON_NAME] or [PERSON_NAME]" at bounding box center [383, 334] width 276 height 22
type input "[PERSON_NAME]"
click at [265, 137] on input "Requestor Name *" at bounding box center [383, 133] width 276 height 22
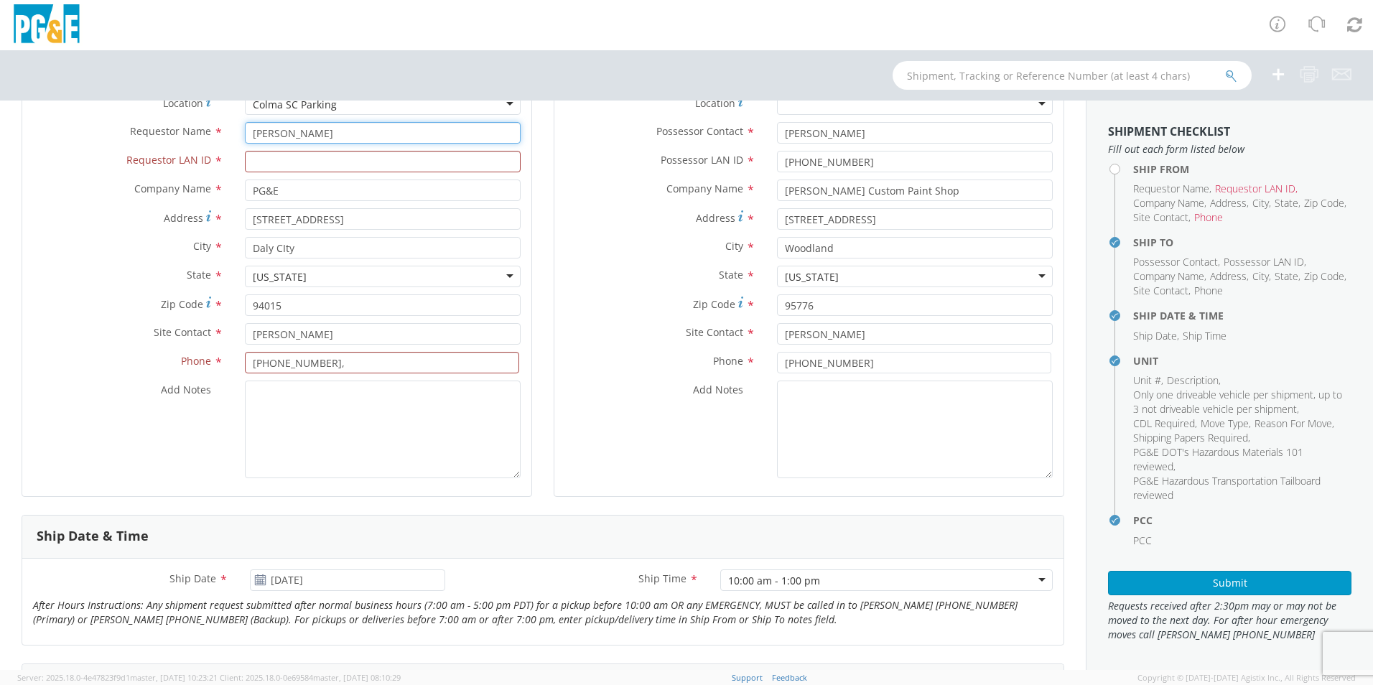
type input "[PERSON_NAME]"
type input "j450"
click at [586, 336] on label "Site Contact *" at bounding box center [660, 332] width 212 height 19
click at [336, 369] on input "[PHONE_NUMBER]," at bounding box center [382, 363] width 274 height 22
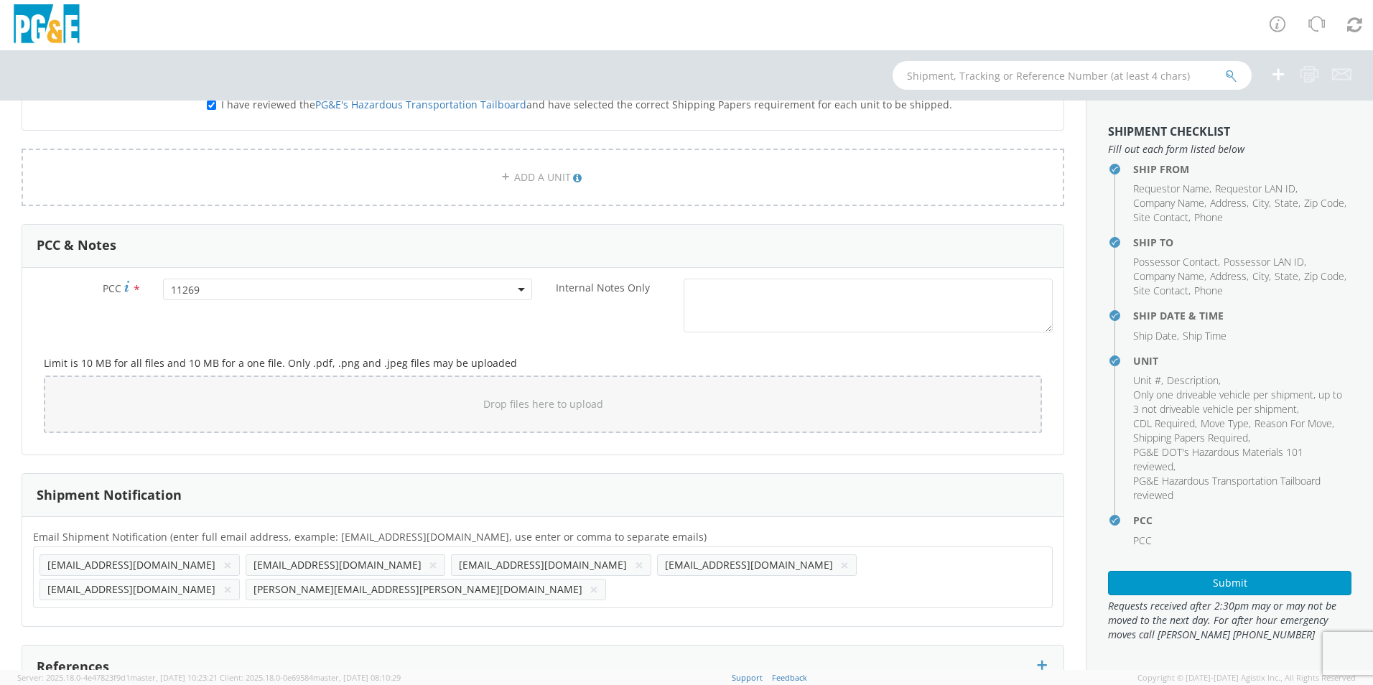
scroll to position [1053, 0]
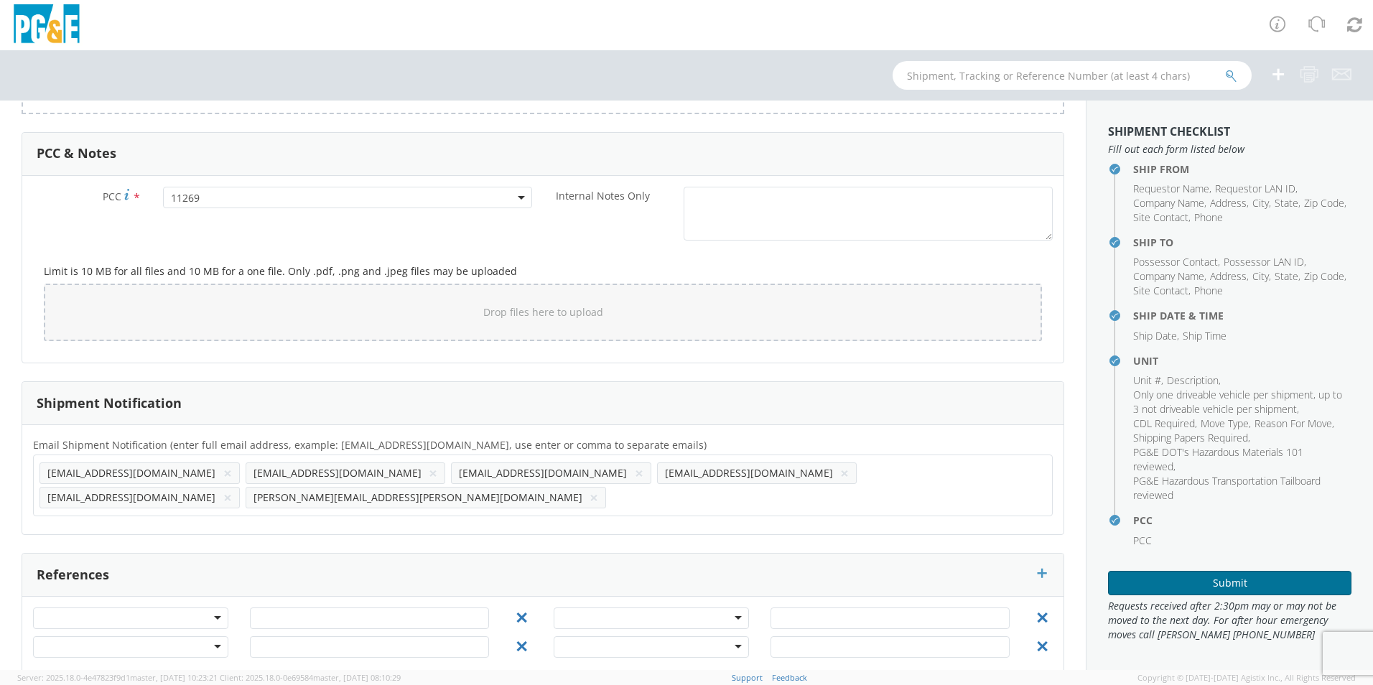
type input "[PHONE_NUMBER]"
click at [913, 426] on button "Submit" at bounding box center [1229, 583] width 243 height 24
